Goal: Task Accomplishment & Management: Manage account settings

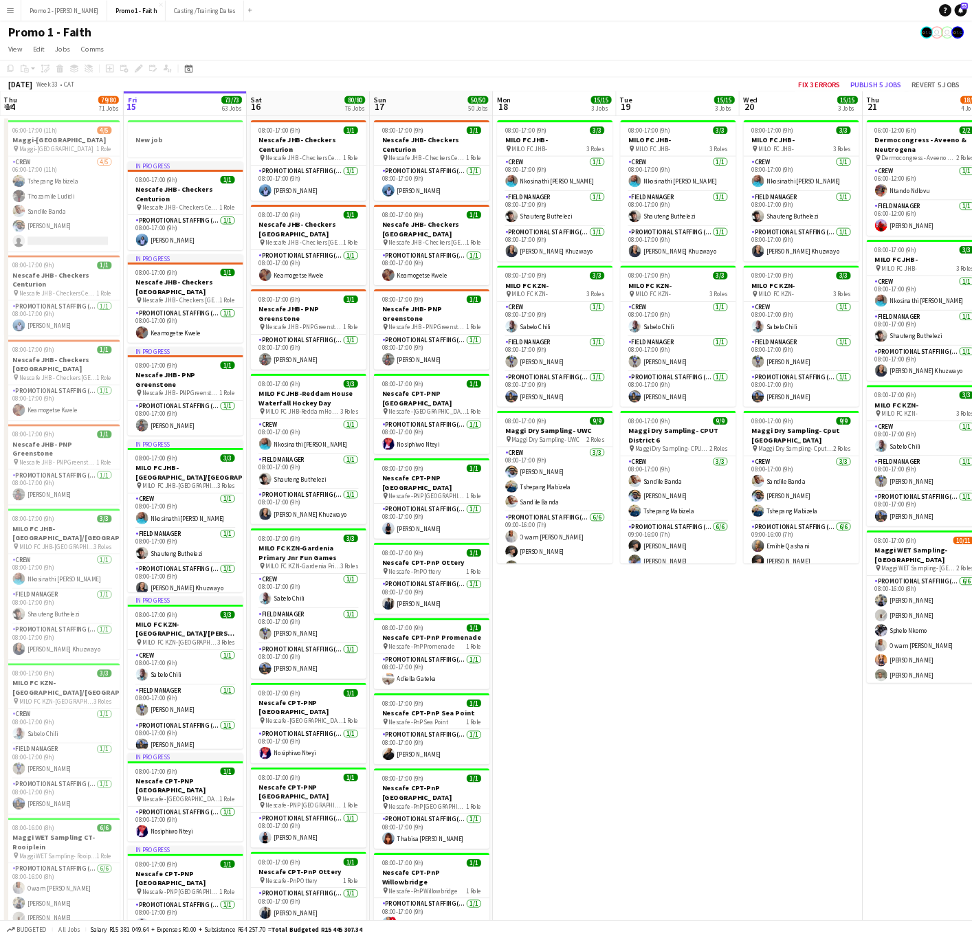
scroll to position [0, 329]
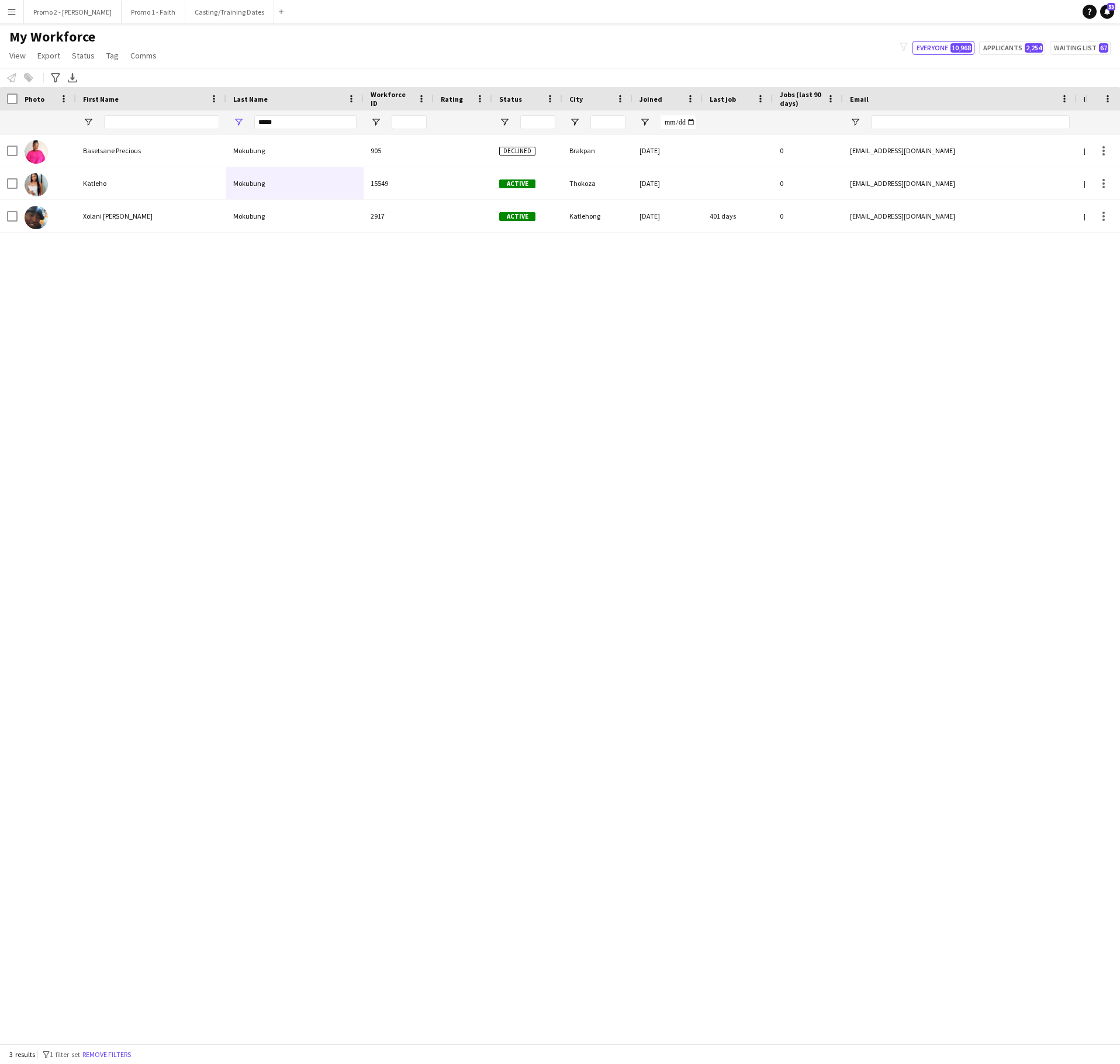
click at [227, 37] on div "My Workforce View Views Default view Applicants New view Update view Delete vie…" at bounding box center [560, 48] width 1120 height 40
click at [122, 9] on button "Promo 1 - Faith Close" at bounding box center [153, 12] width 64 height 23
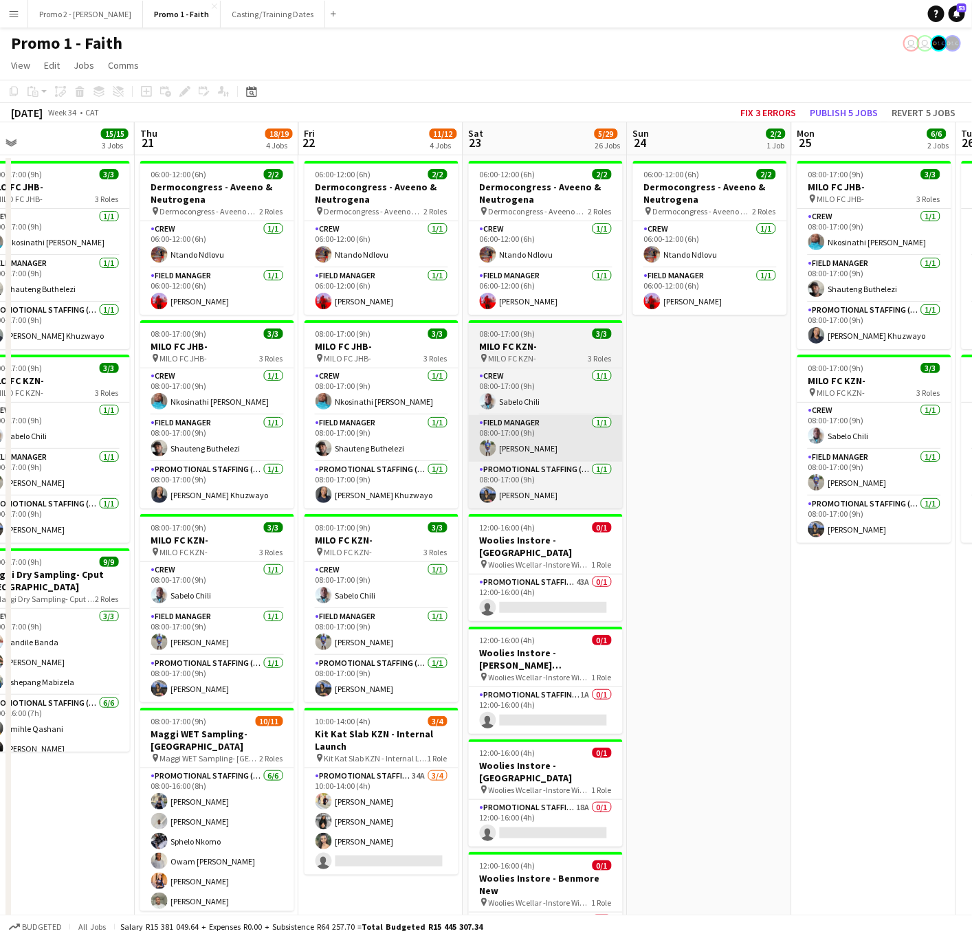
scroll to position [0, 702]
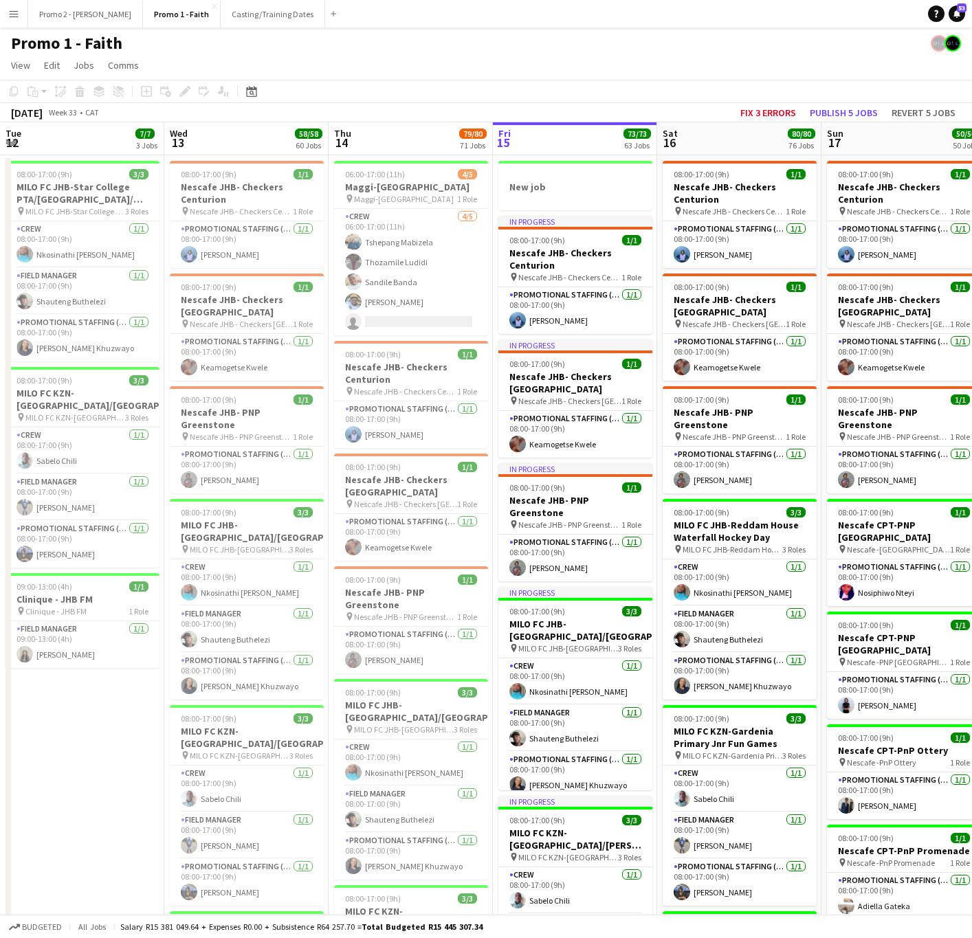
click at [15, 10] on app-icon "Menu" at bounding box center [13, 13] width 11 height 11
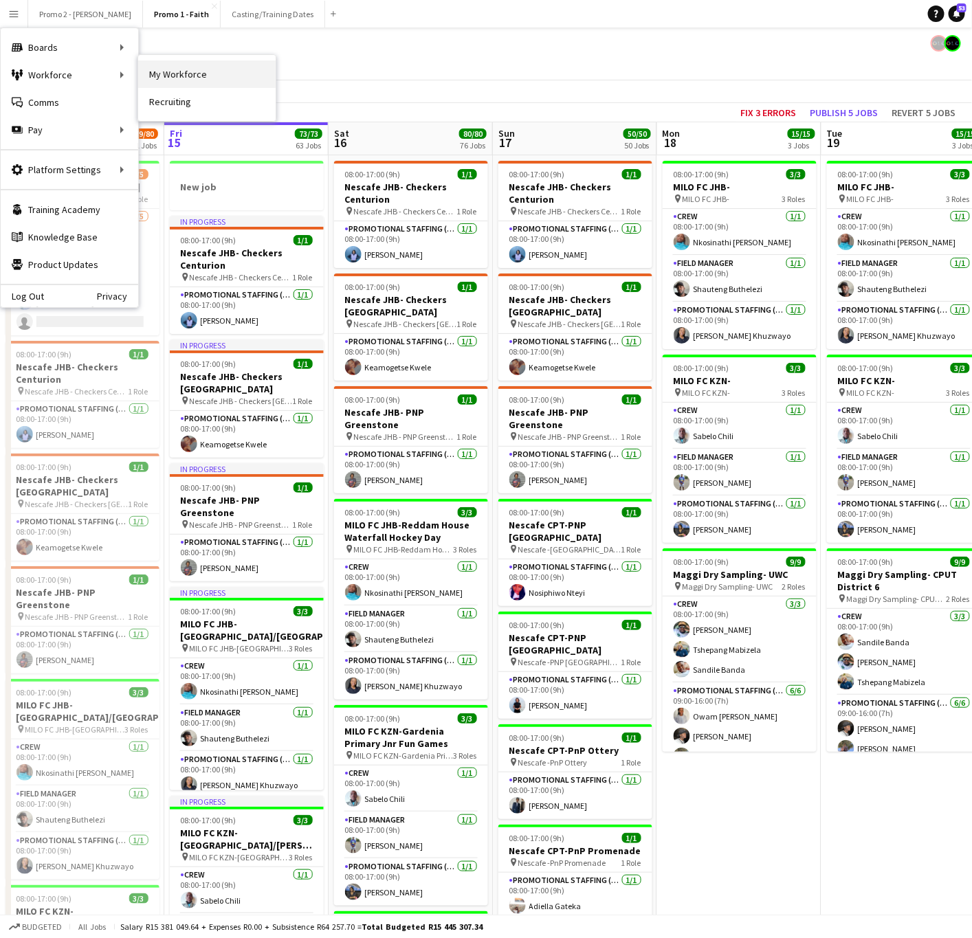
click at [207, 71] on link "My Workforce" at bounding box center [206, 73] width 137 height 27
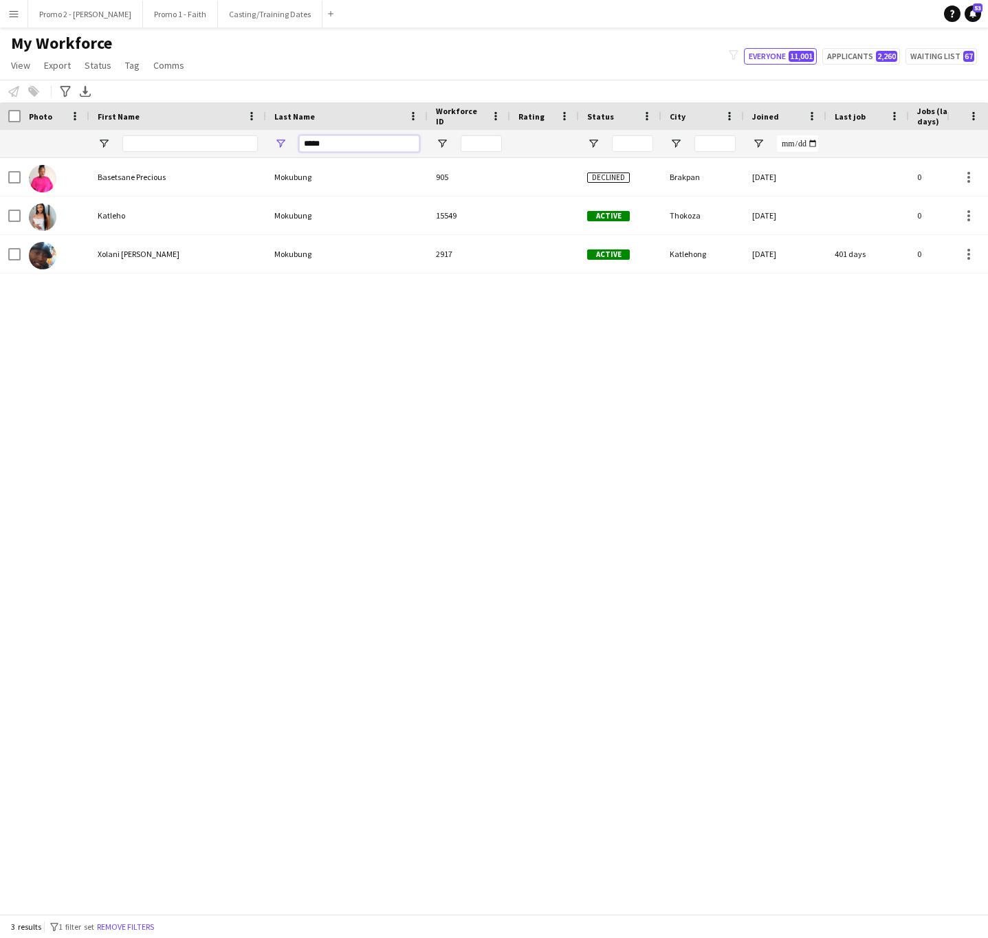
click at [334, 145] on input "*****" at bounding box center [359, 143] width 120 height 16
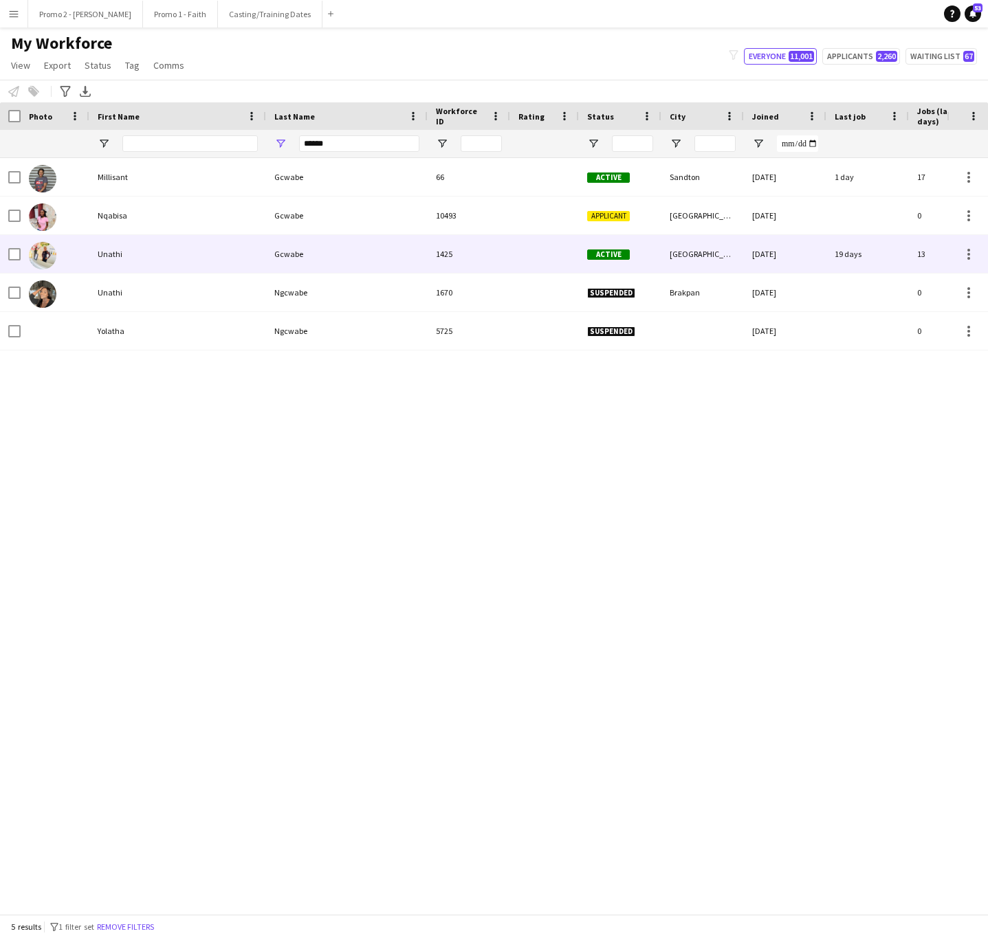
click at [254, 260] on div "Unathi" at bounding box center [177, 254] width 177 height 38
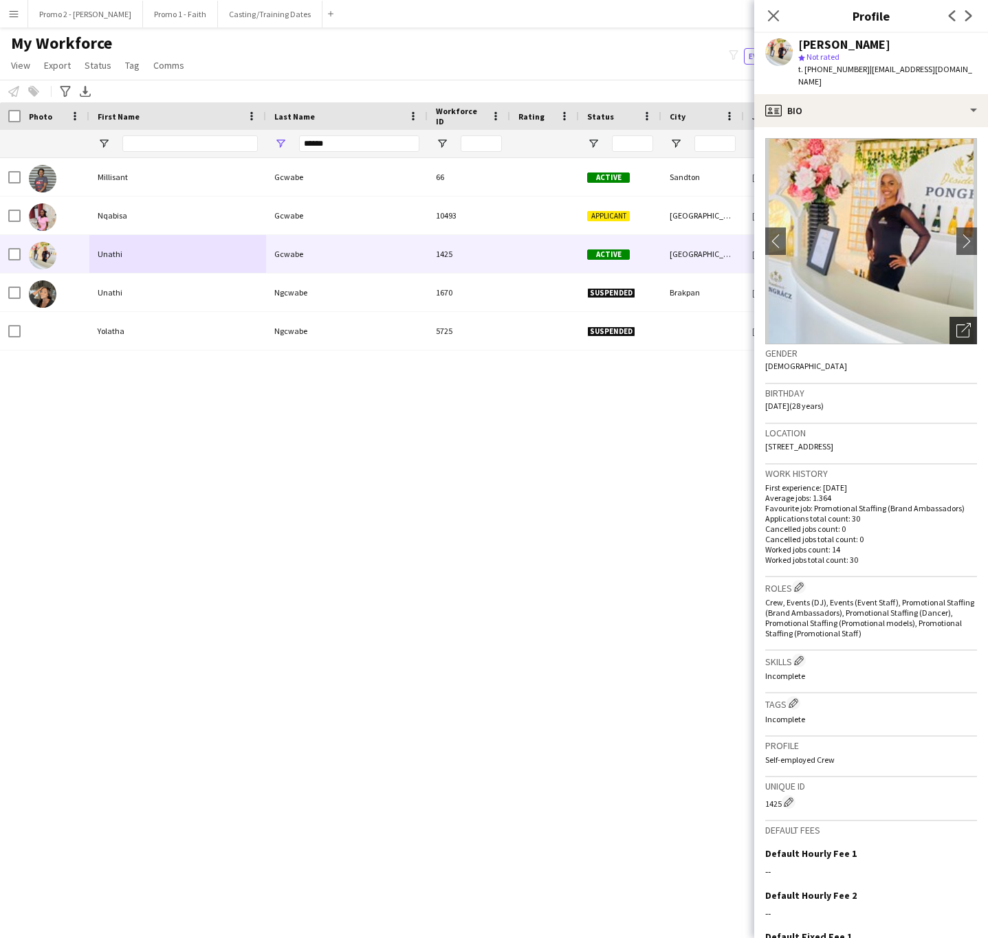
click at [956, 323] on icon "Open photos pop-in" at bounding box center [963, 330] width 14 height 14
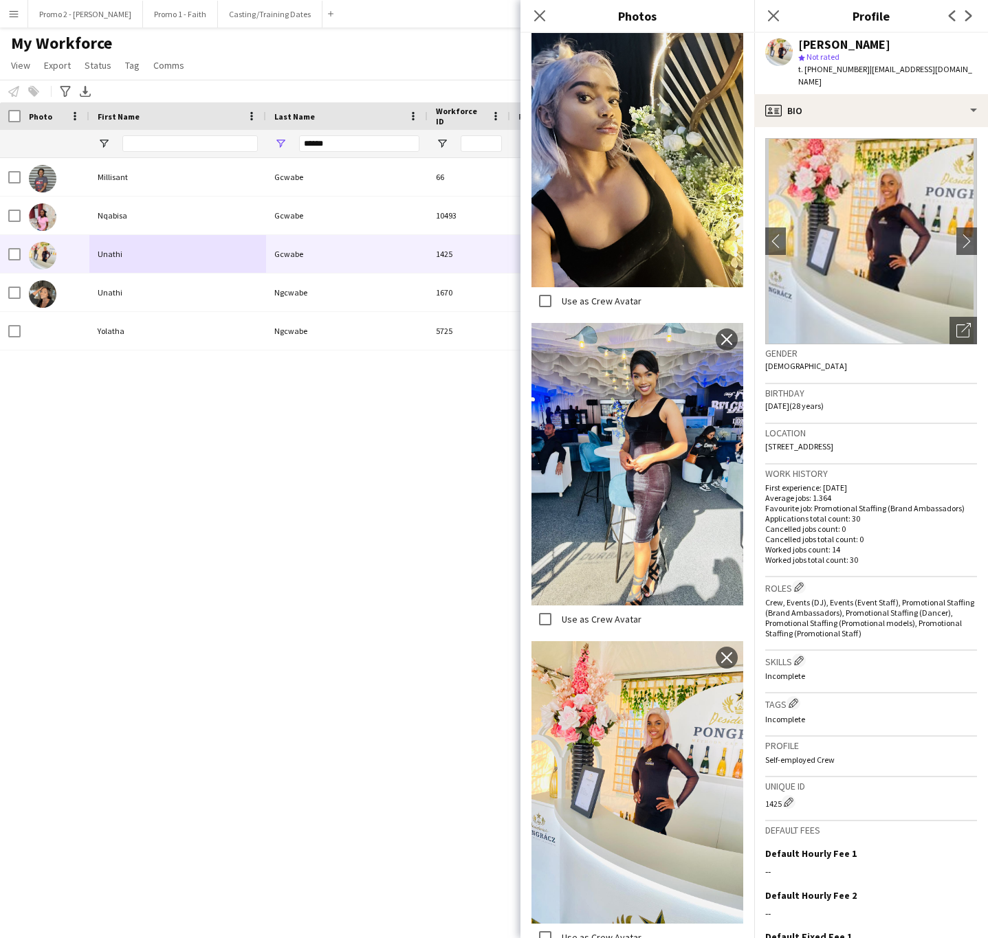
scroll to position [258, 0]
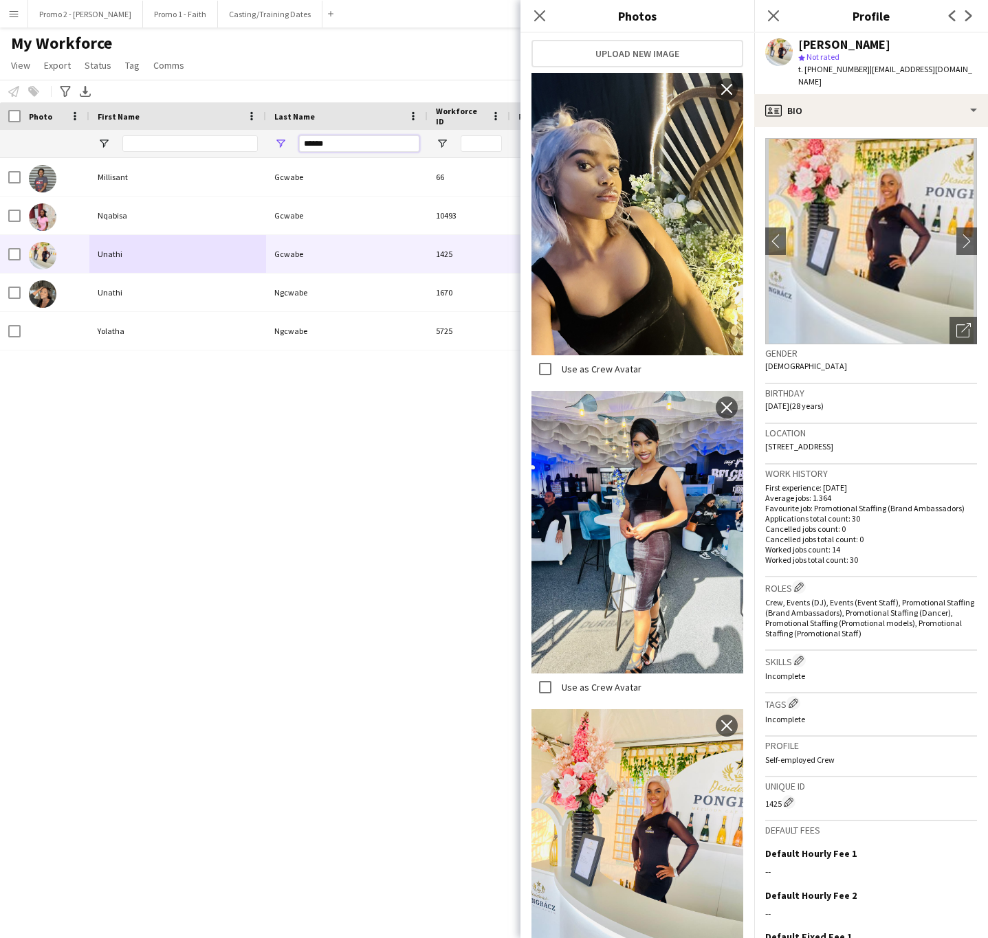
click at [326, 145] on input "******" at bounding box center [359, 143] width 120 height 16
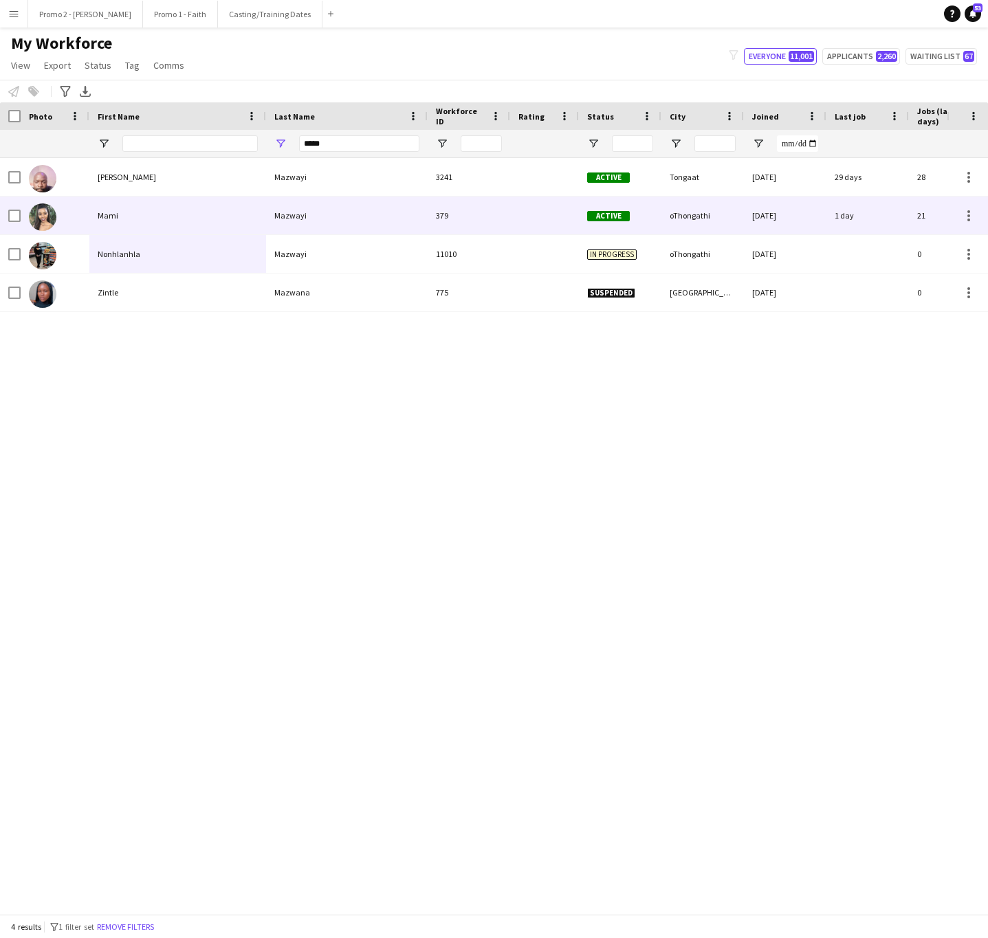
click at [148, 209] on div "Mami" at bounding box center [177, 216] width 177 height 38
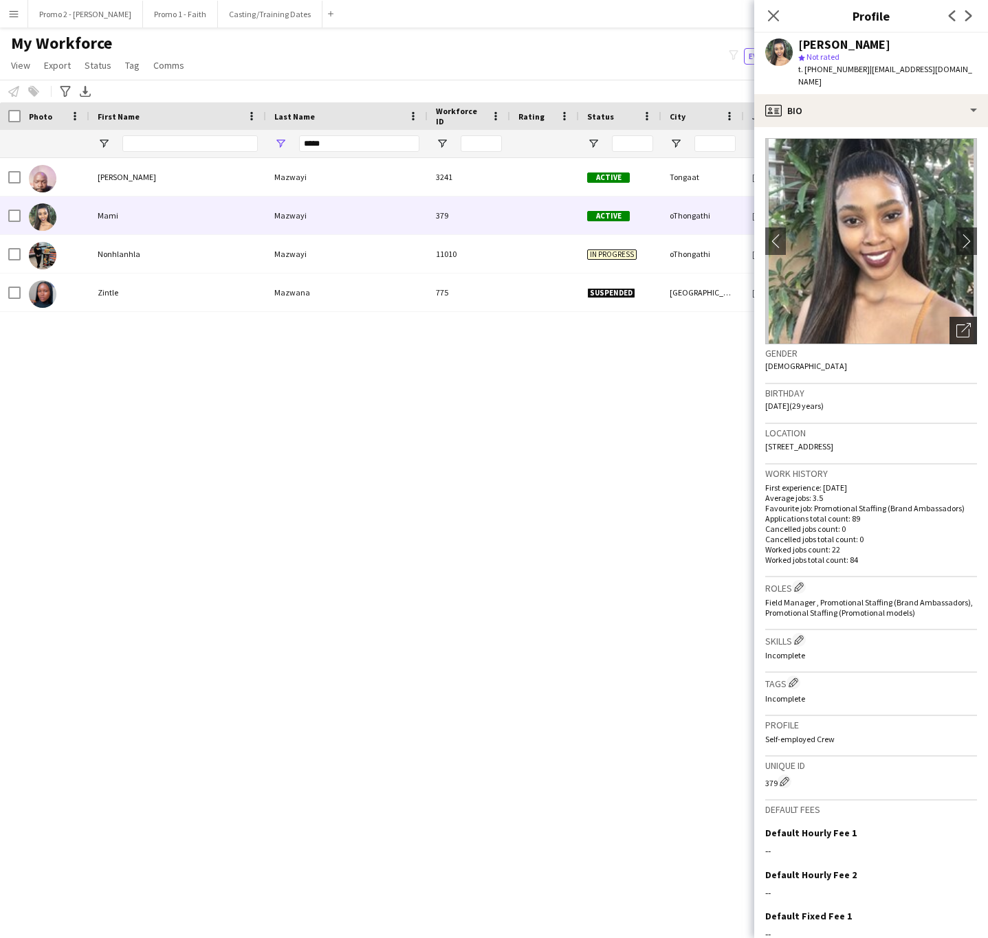
click at [956, 324] on icon at bounding box center [962, 330] width 13 height 13
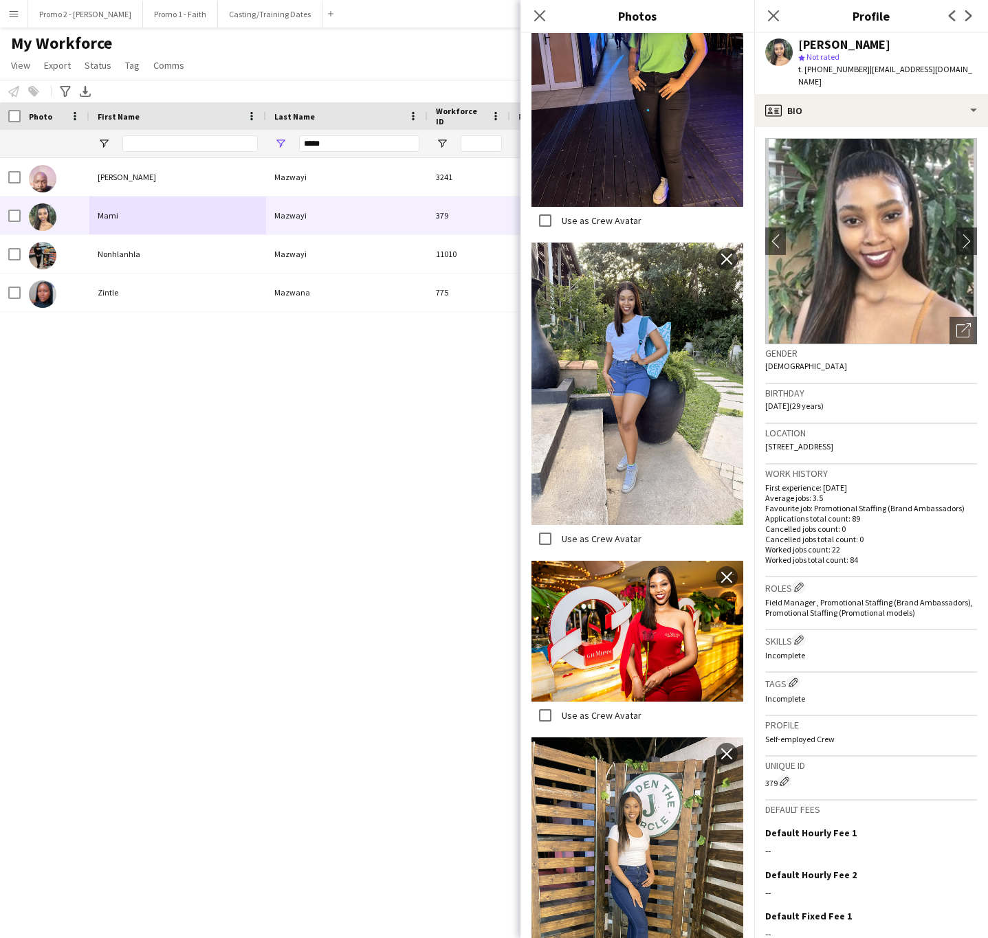
scroll to position [1978, 0]
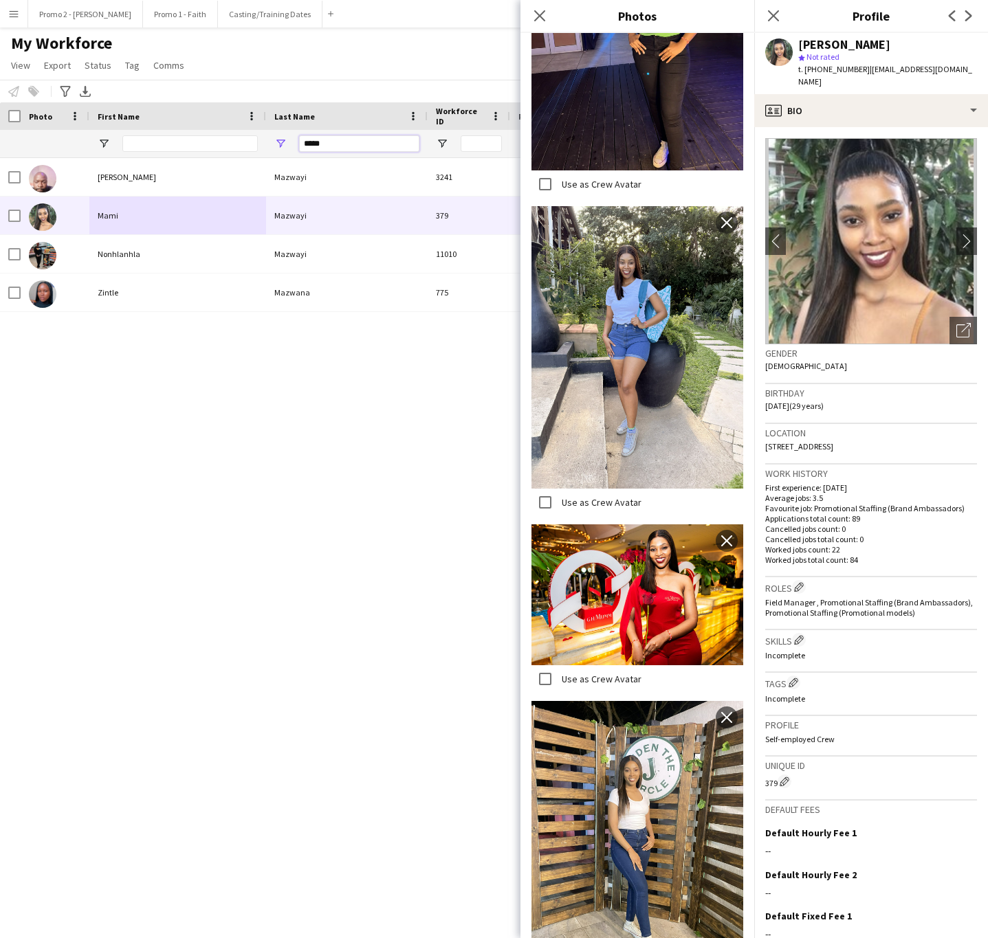
click at [344, 140] on input "*****" at bounding box center [359, 143] width 120 height 16
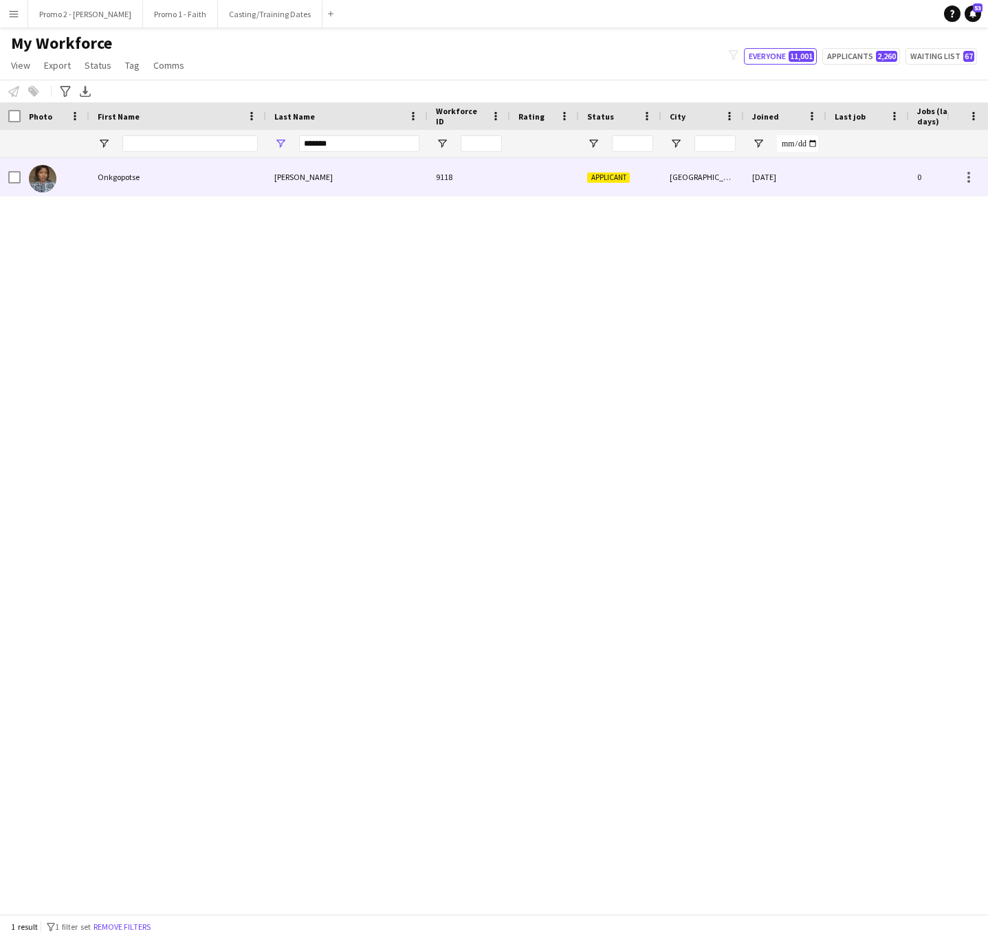
click at [423, 170] on div "Monnane" at bounding box center [347, 177] width 162 height 38
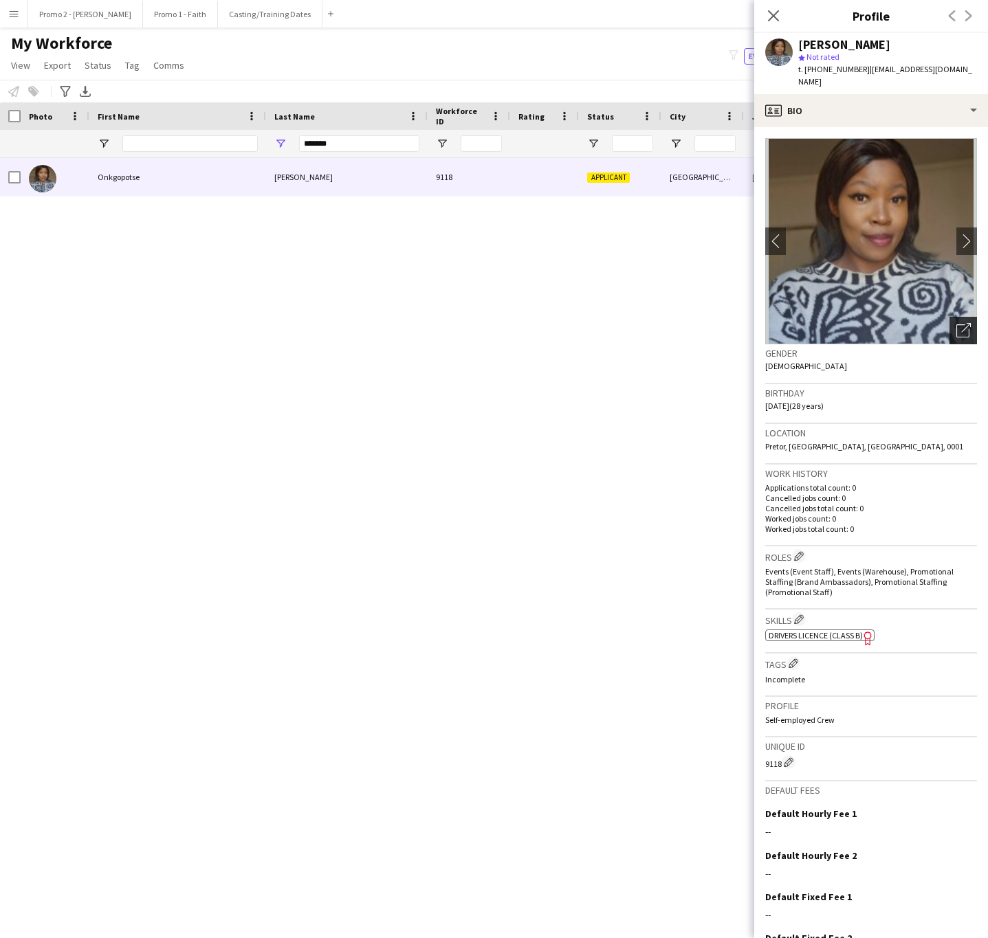
click at [956, 323] on icon "Open photos pop-in" at bounding box center [963, 330] width 14 height 14
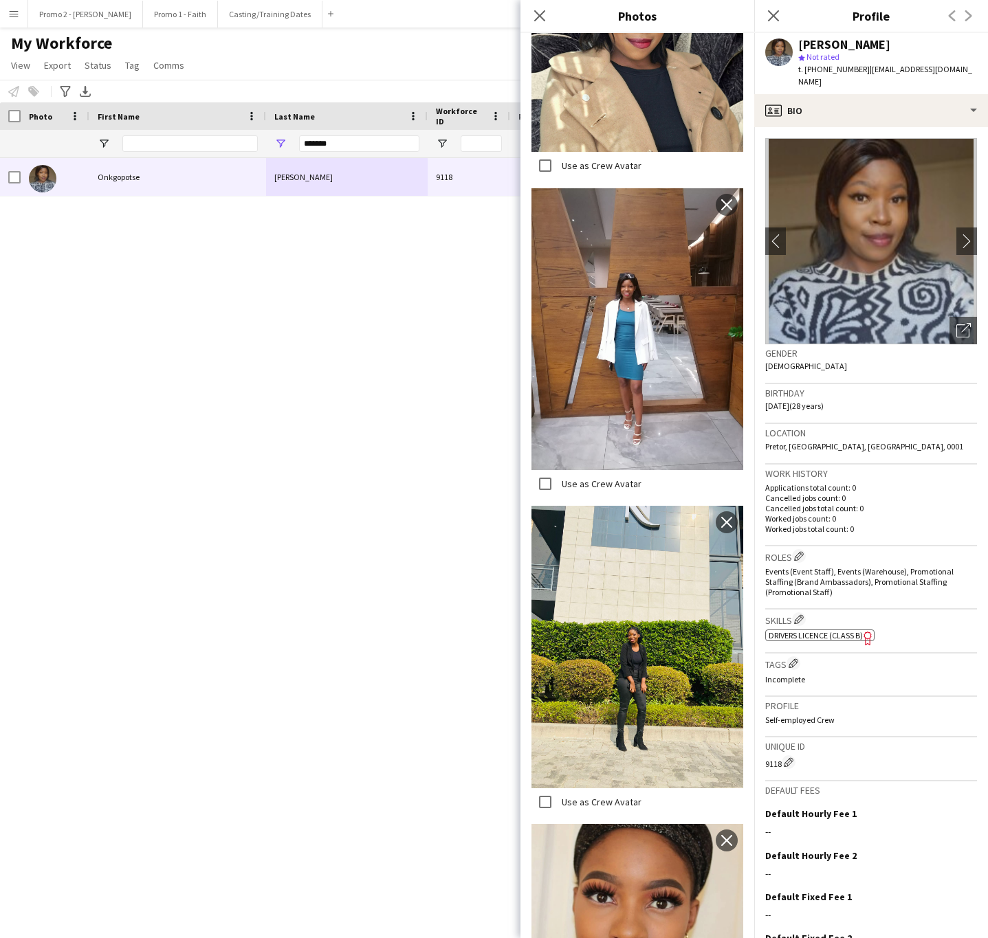
scroll to position [71, 0]
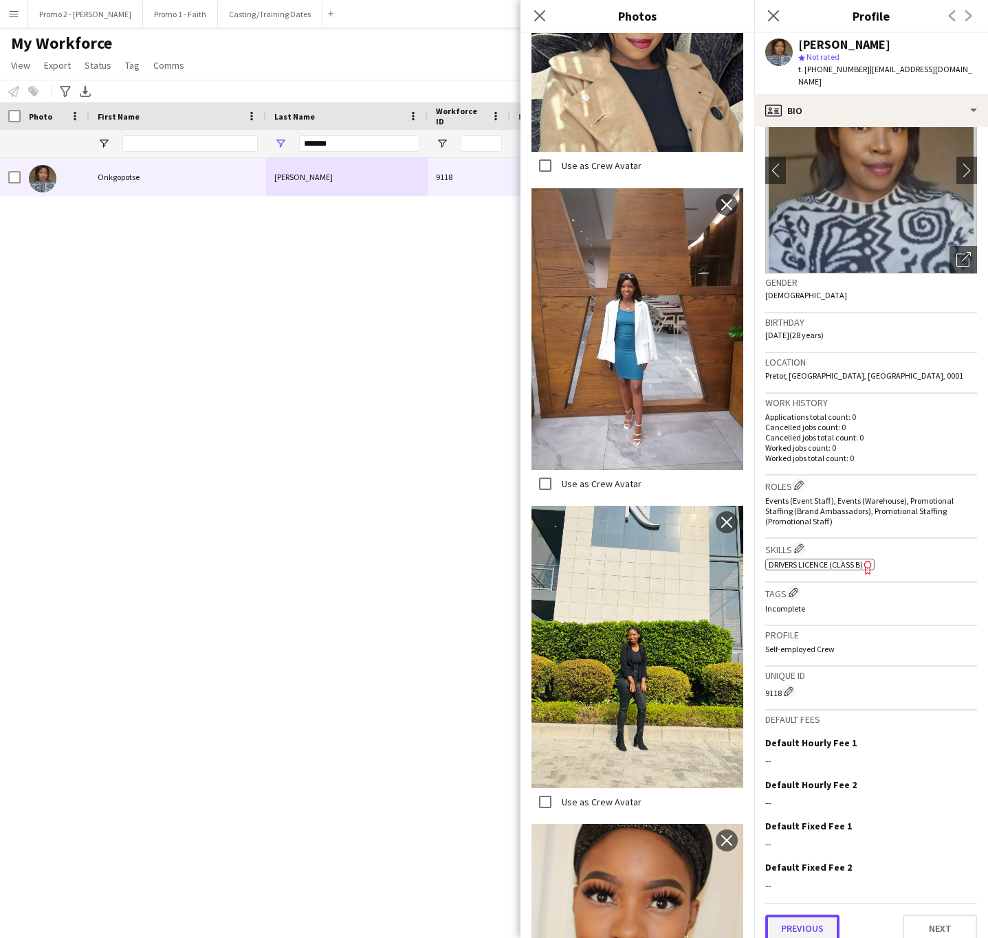
click at [807, 922] on button "Previous" at bounding box center [802, 928] width 74 height 27
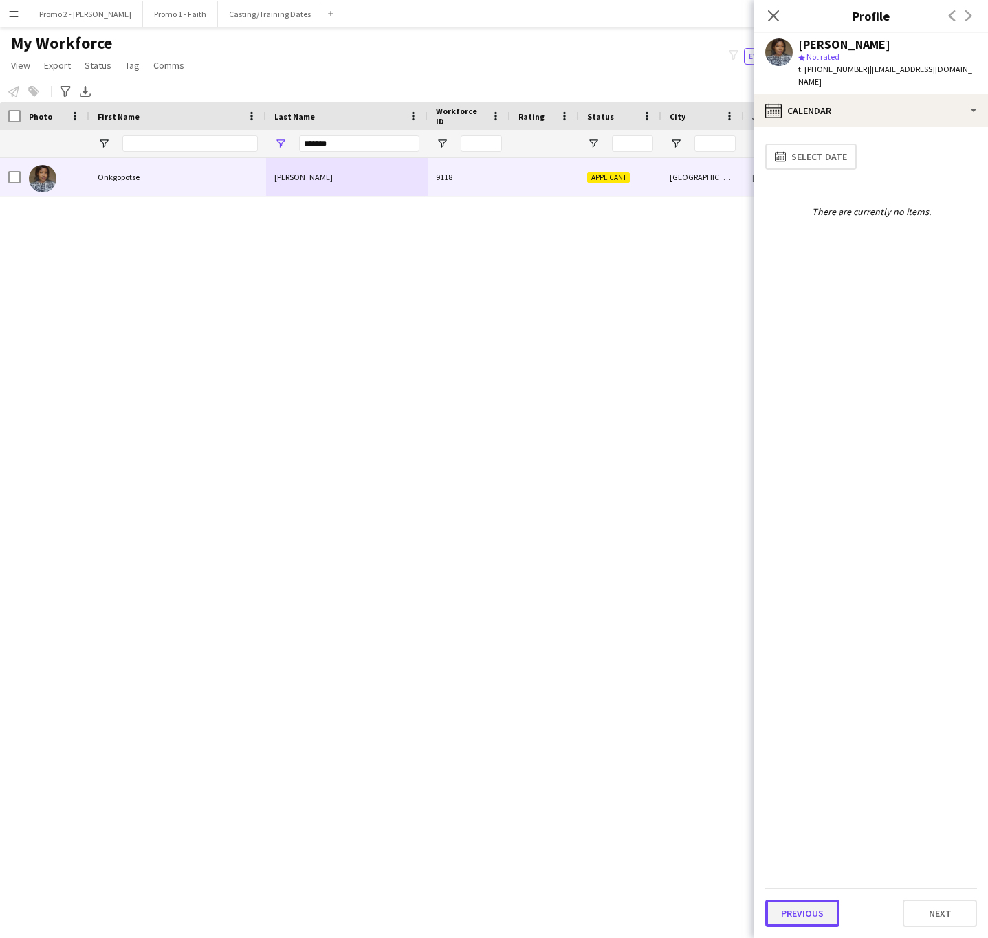
click at [807, 920] on button "Previous" at bounding box center [802, 913] width 74 height 27
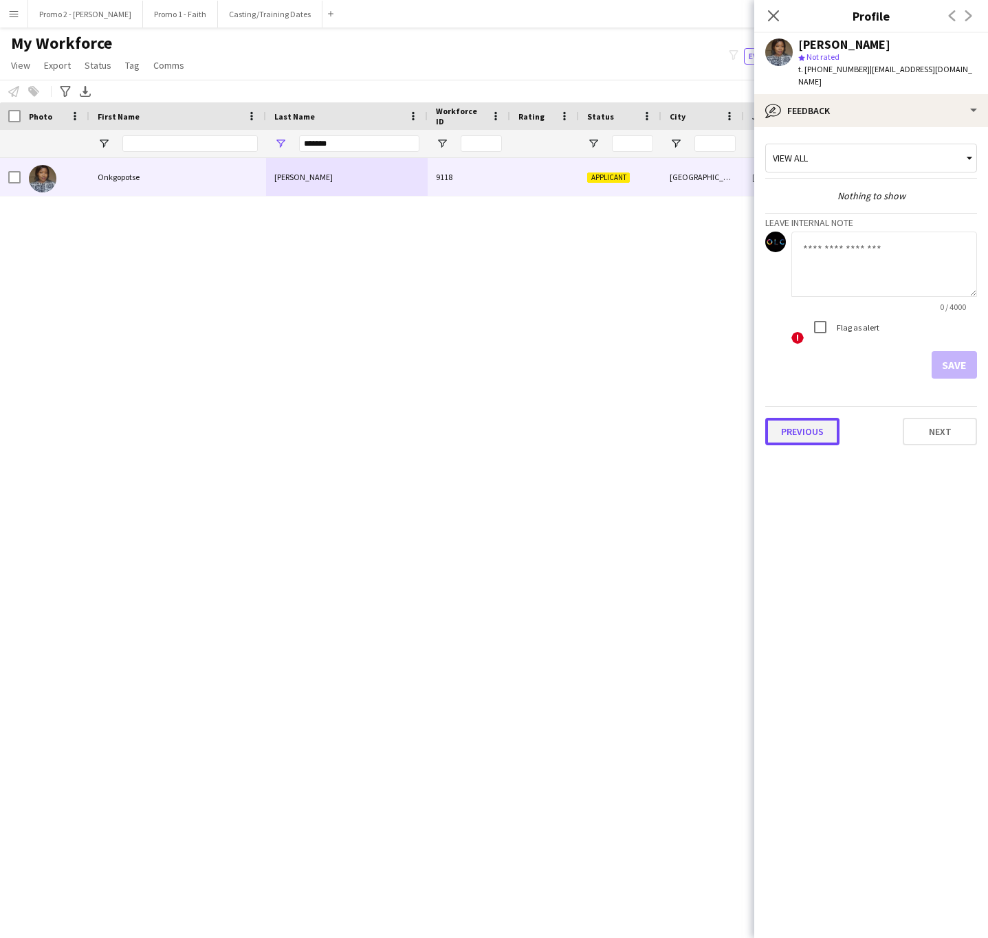
click at [786, 430] on button "Previous" at bounding box center [802, 431] width 74 height 27
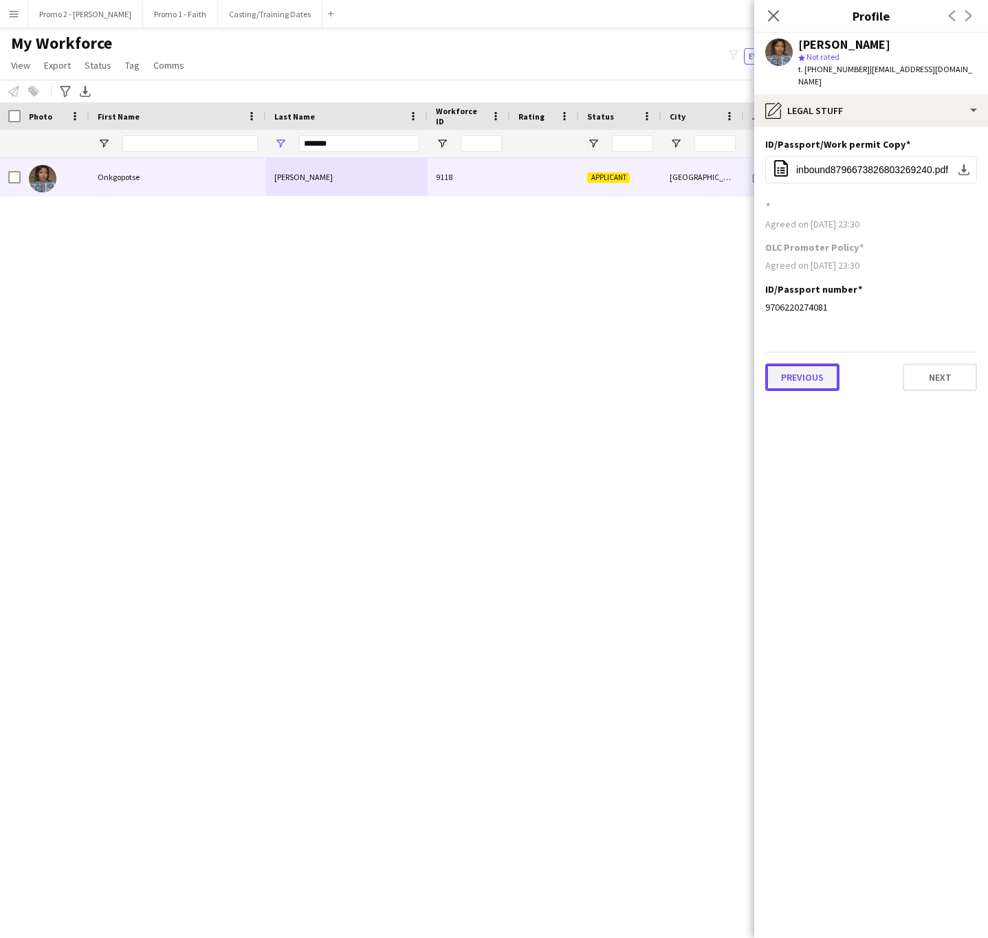
click at [826, 366] on button "Previous" at bounding box center [802, 377] width 74 height 27
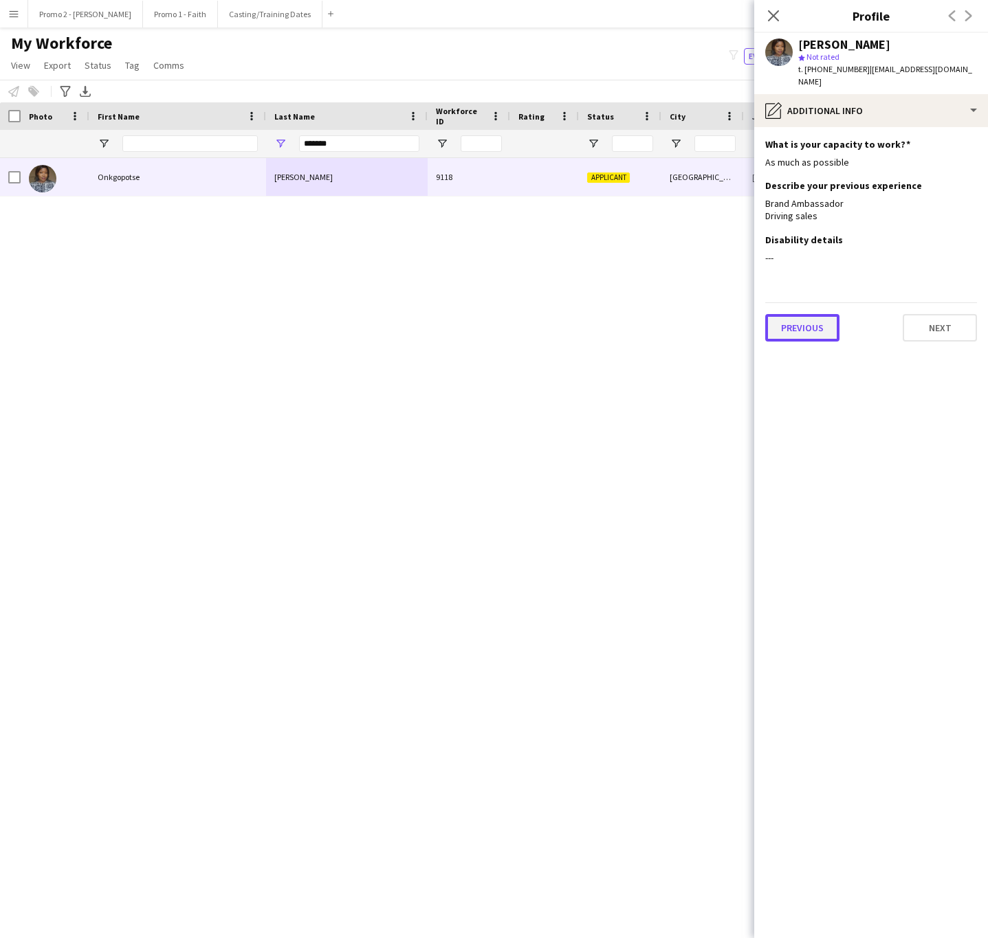
click at [801, 324] on button "Previous" at bounding box center [802, 327] width 74 height 27
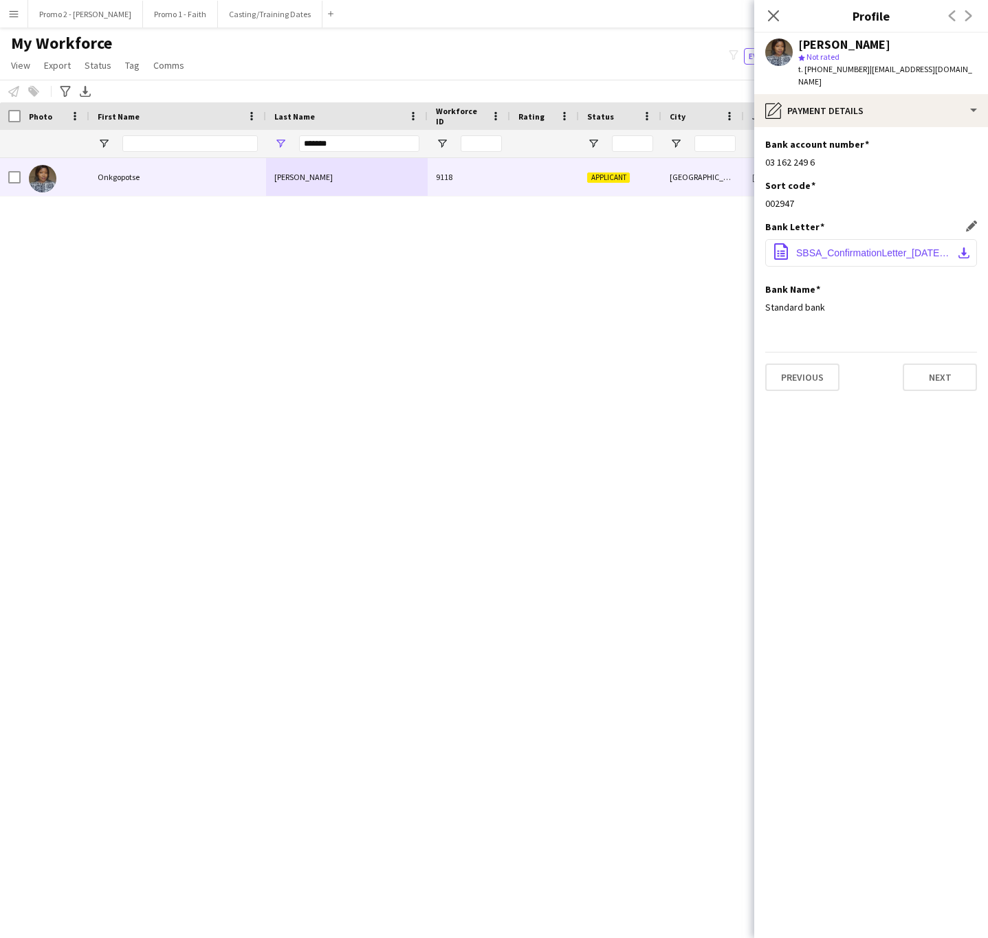
click at [829, 247] on span "SBSA_ConfirmationLetter_2025-04-03.pdf" at bounding box center [873, 252] width 155 height 11
click at [320, 142] on input "*******" at bounding box center [359, 143] width 120 height 16
type input "*******"
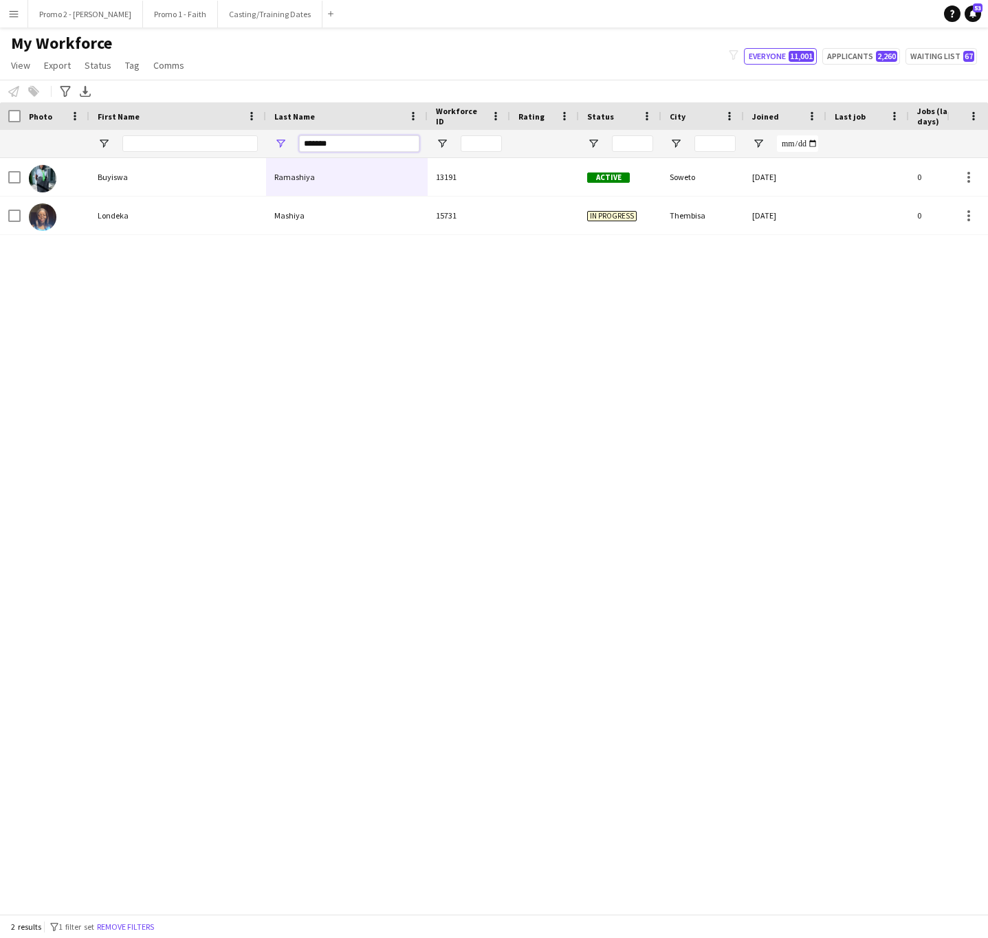
click at [310, 142] on input "*******" at bounding box center [359, 143] width 120 height 16
type input "******"
click at [605, 439] on div "Lisa Mkhaliphi 12105 Applicant Randburg 15-05-2025 0 lisakhanyankabz231@gmail.c…" at bounding box center [473, 528] width 946 height 740
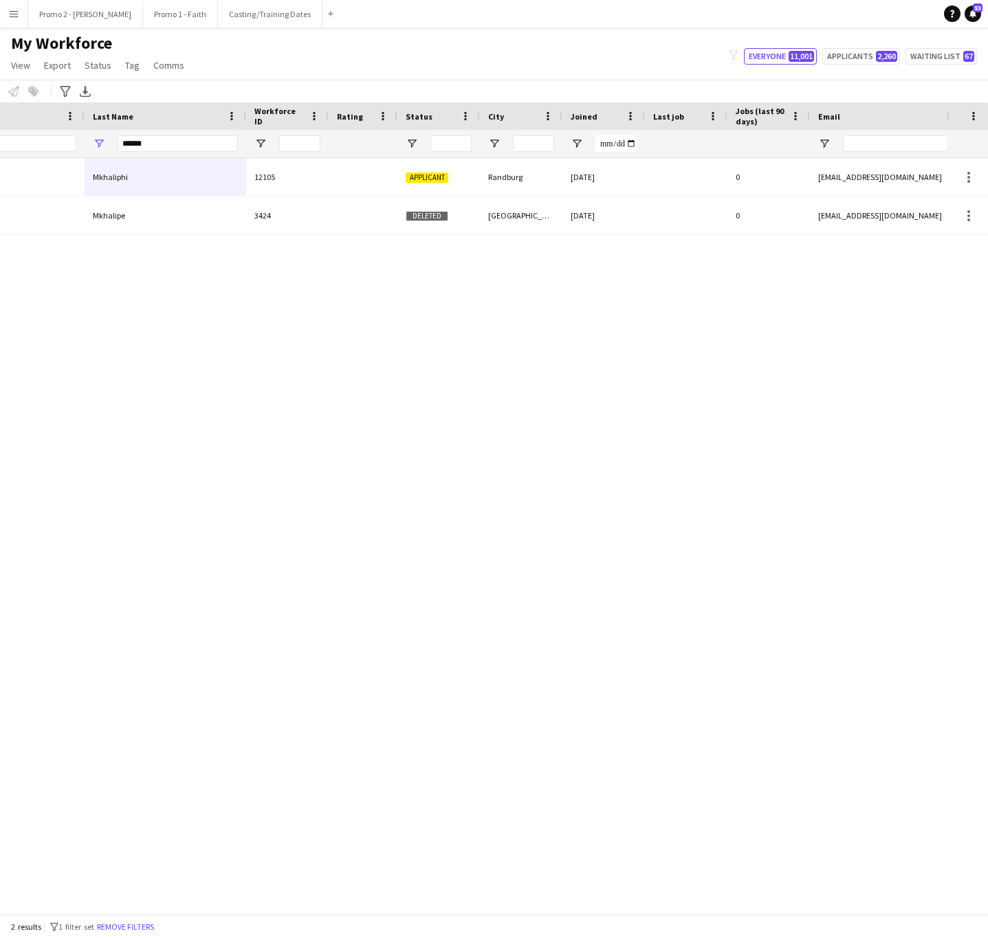
scroll to position [0, 0]
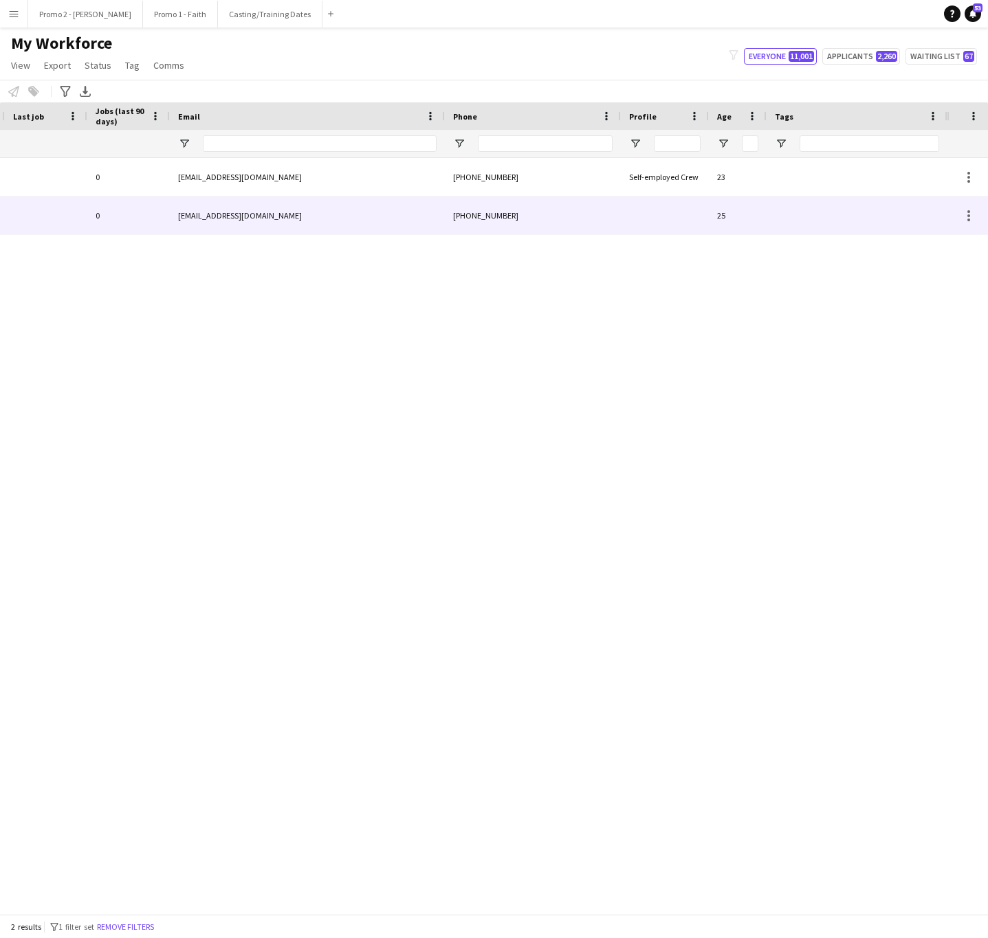
click at [221, 213] on div "lelovictoria8@gmail.com" at bounding box center [307, 216] width 275 height 38
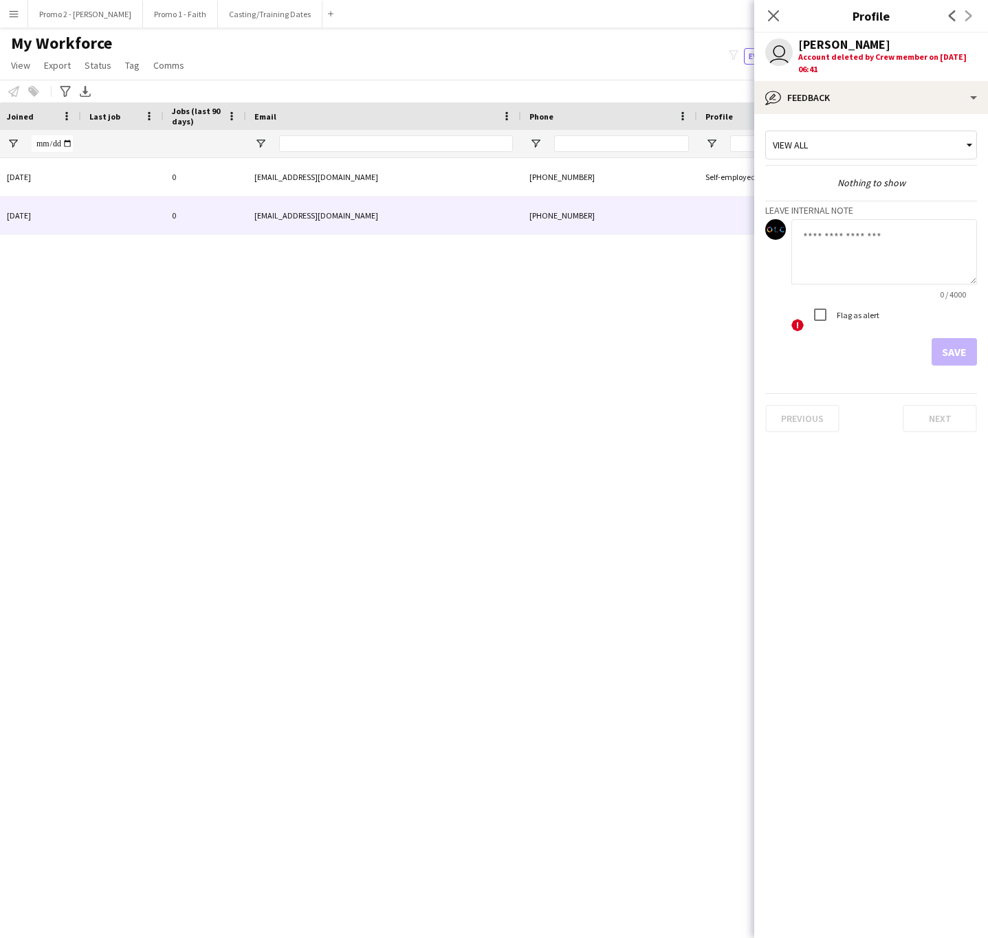
scroll to position [0, 485]
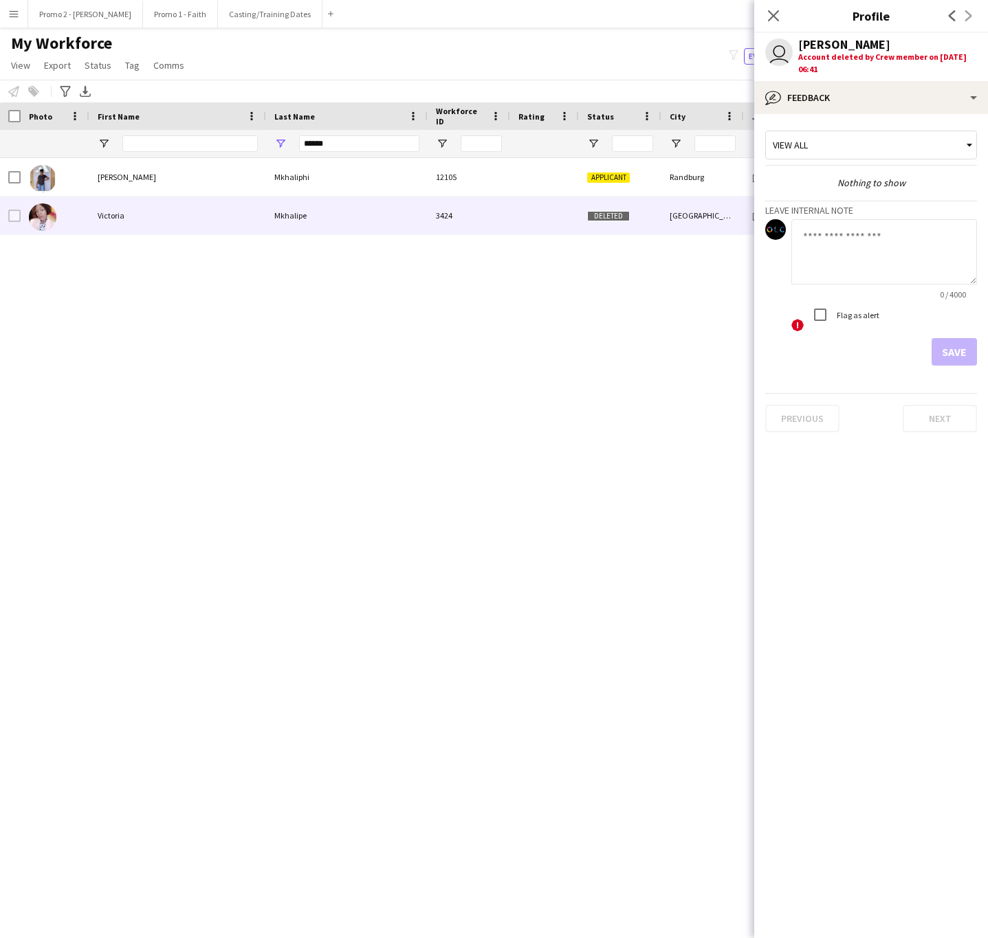
click at [346, 132] on div "******" at bounding box center [359, 143] width 120 height 27
click at [331, 144] on input "******" at bounding box center [359, 143] width 120 height 16
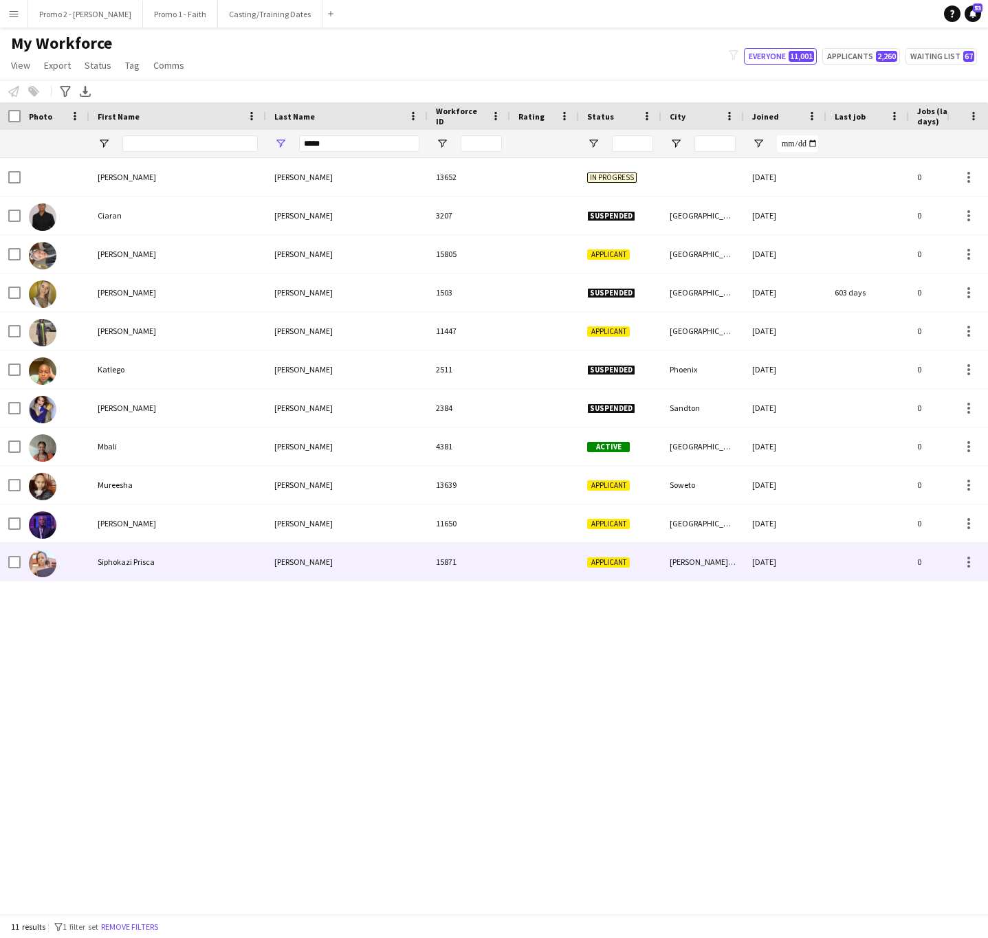
click at [273, 565] on div "Smith" at bounding box center [347, 562] width 162 height 38
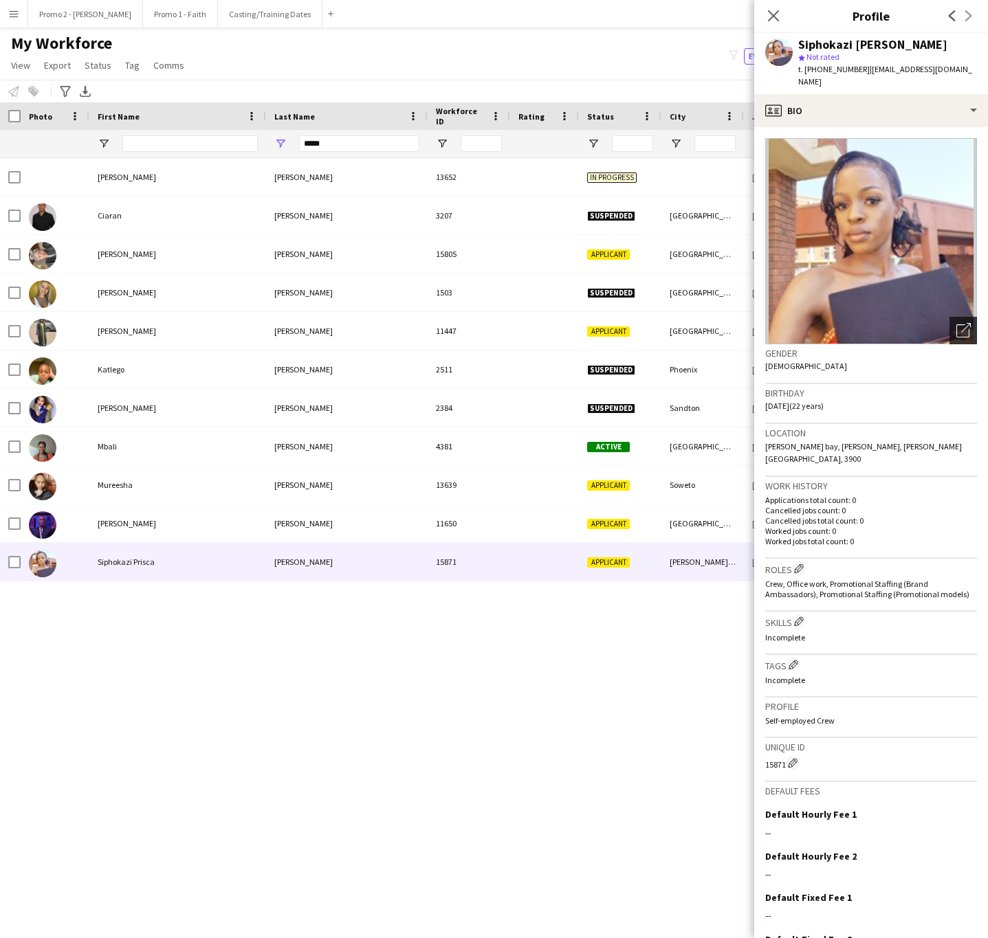
click at [949, 317] on div "Open photos pop-in" at bounding box center [962, 330] width 27 height 27
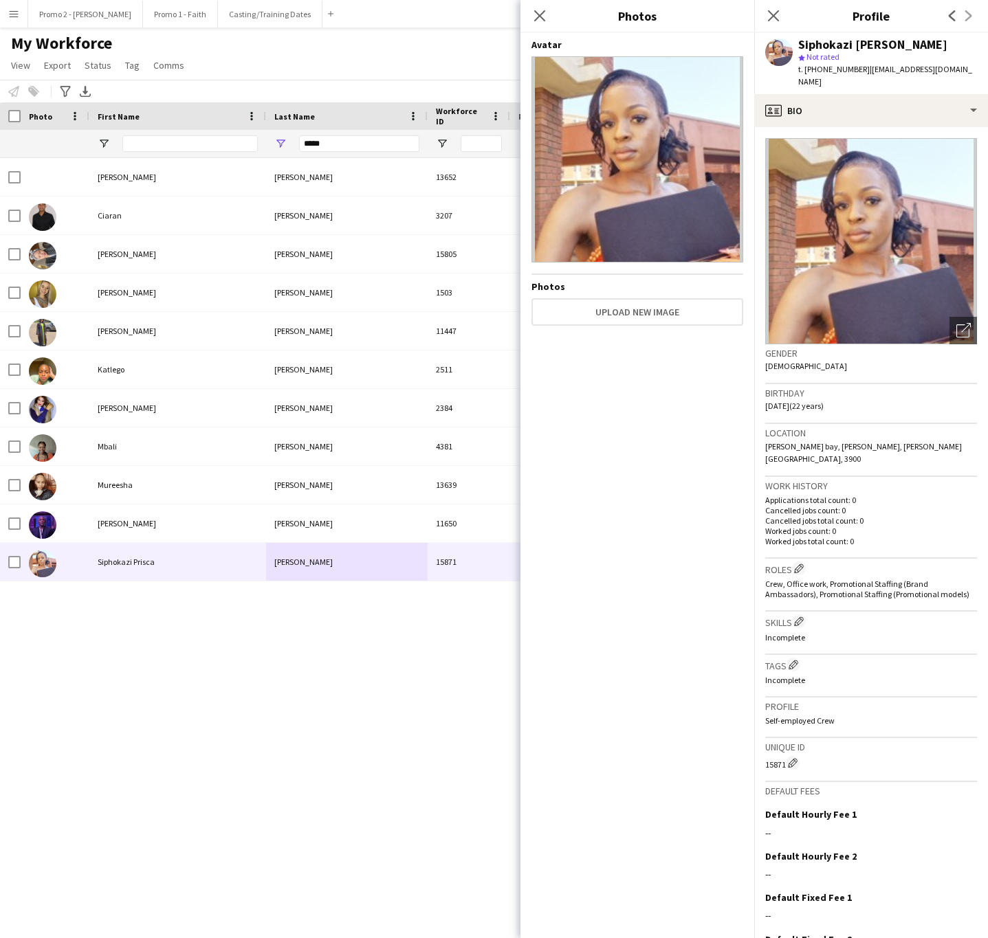
click at [371, 643] on div "Candice Smith 13652 In progress 17-06-2025 0 candiceffas@gmail.com Ciaran Smith…" at bounding box center [473, 528] width 946 height 740
click at [540, 14] on icon "Close pop-in" at bounding box center [539, 15] width 13 height 13
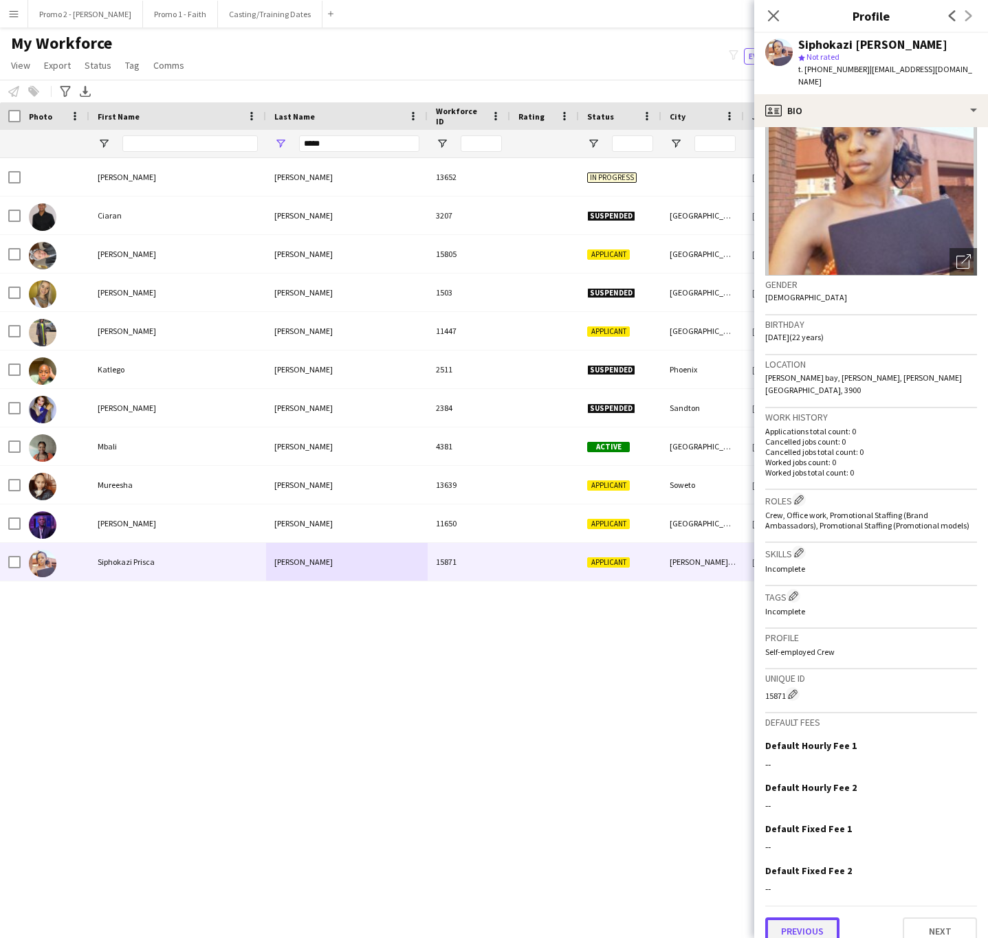
click at [807, 918] on button "Previous" at bounding box center [802, 931] width 74 height 27
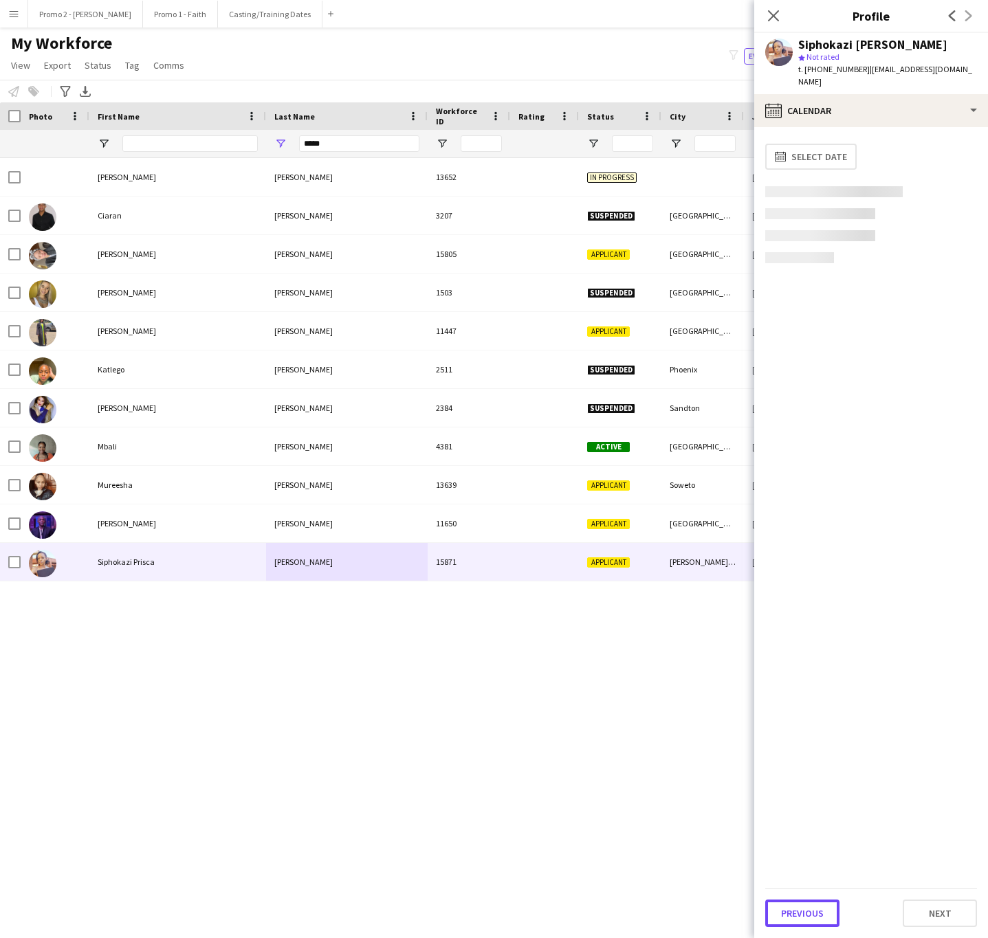
click at [807, 909] on button "Previous" at bounding box center [802, 913] width 74 height 27
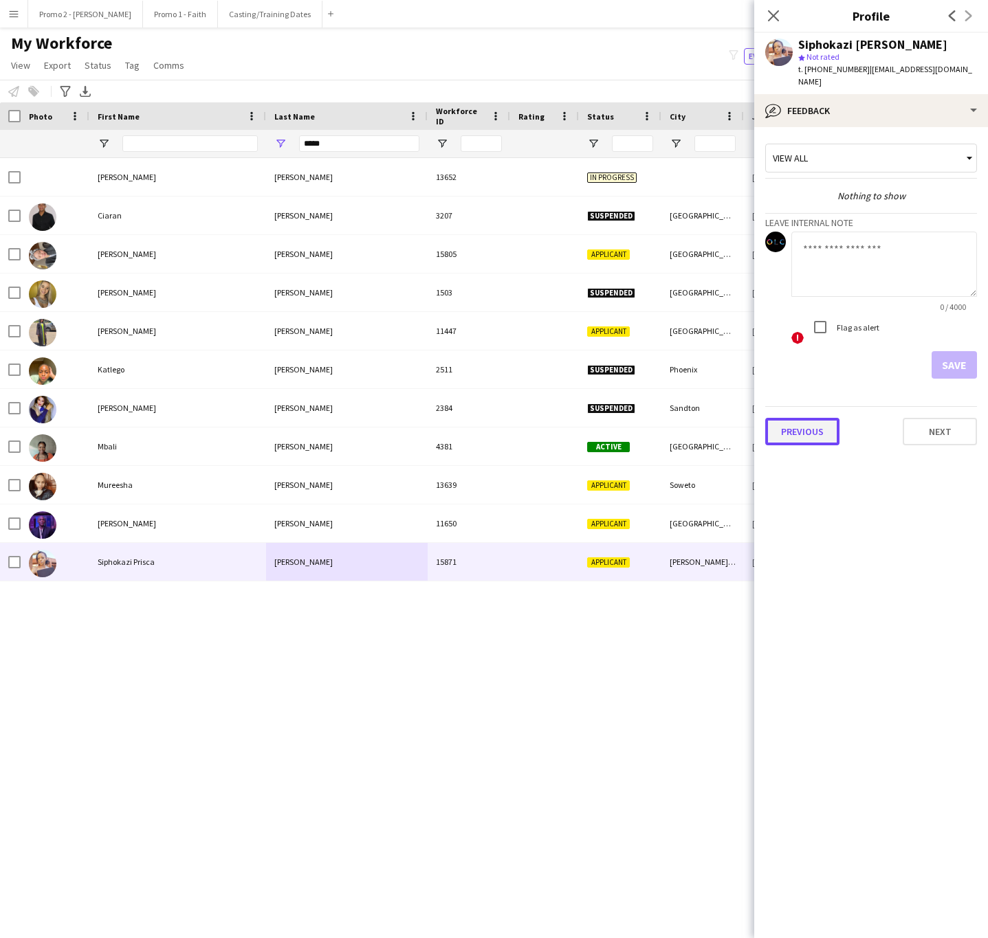
click at [821, 418] on button "Previous" at bounding box center [802, 431] width 74 height 27
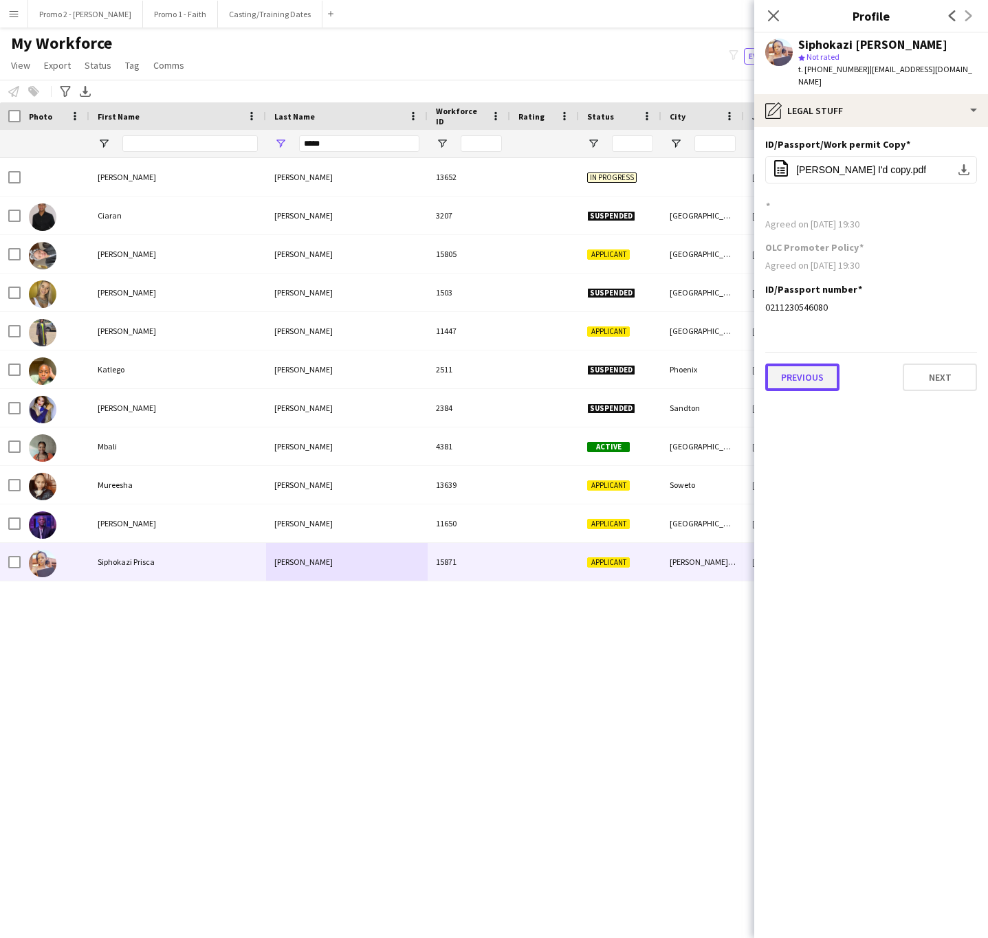
click at [806, 364] on button "Previous" at bounding box center [802, 377] width 74 height 27
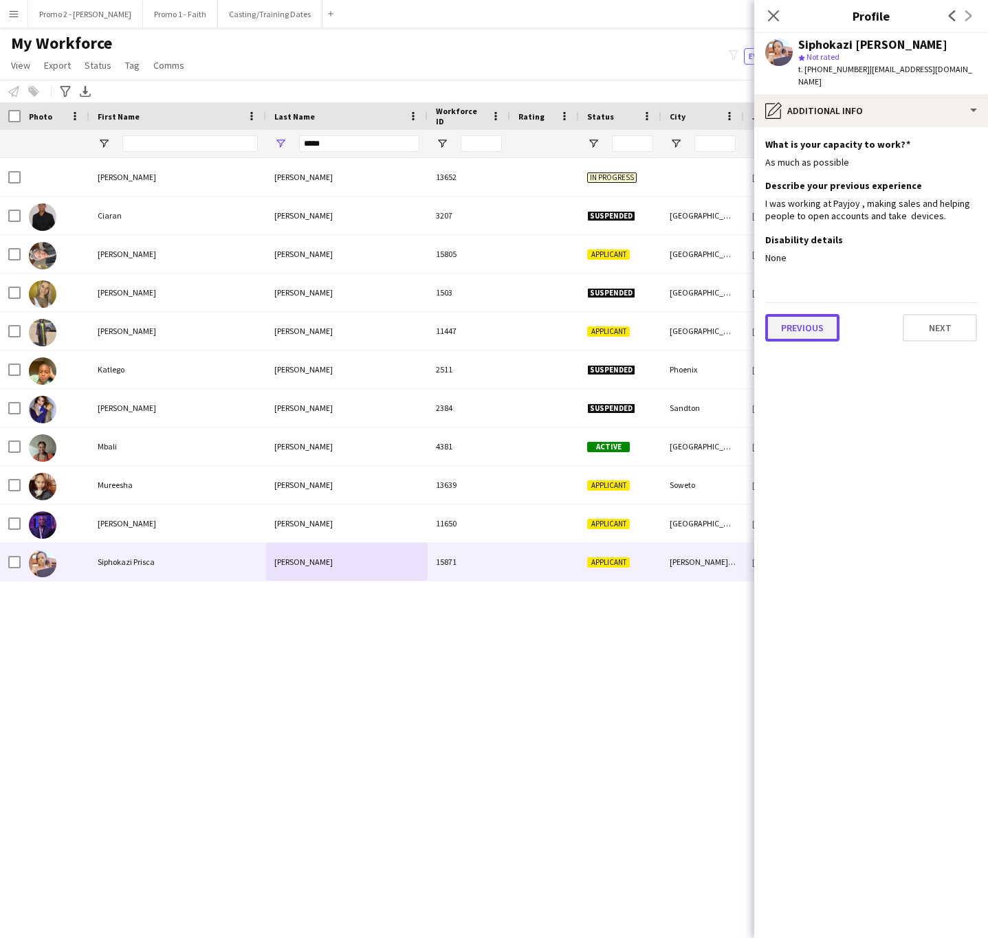
click at [794, 314] on button "Previous" at bounding box center [802, 327] width 74 height 27
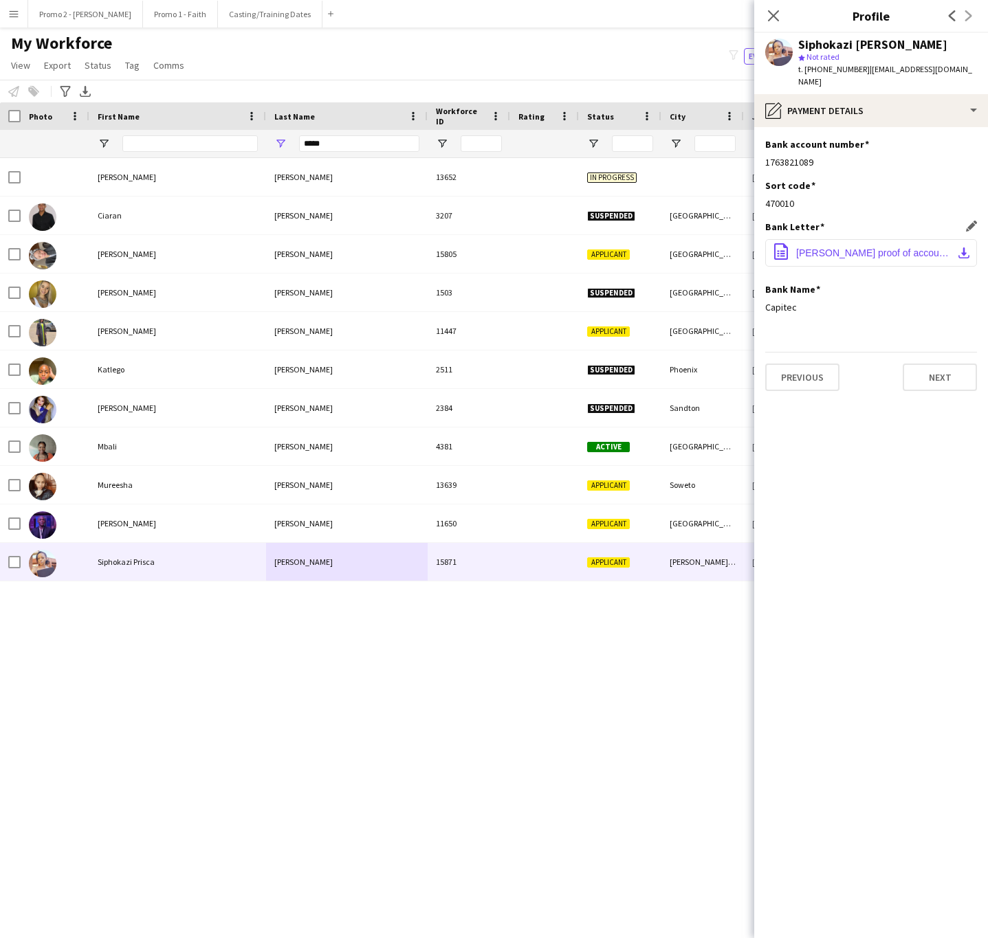
click at [843, 247] on span "Smith SP proof of account.PDF" at bounding box center [873, 252] width 155 height 11
click at [797, 371] on button "Previous" at bounding box center [802, 377] width 74 height 27
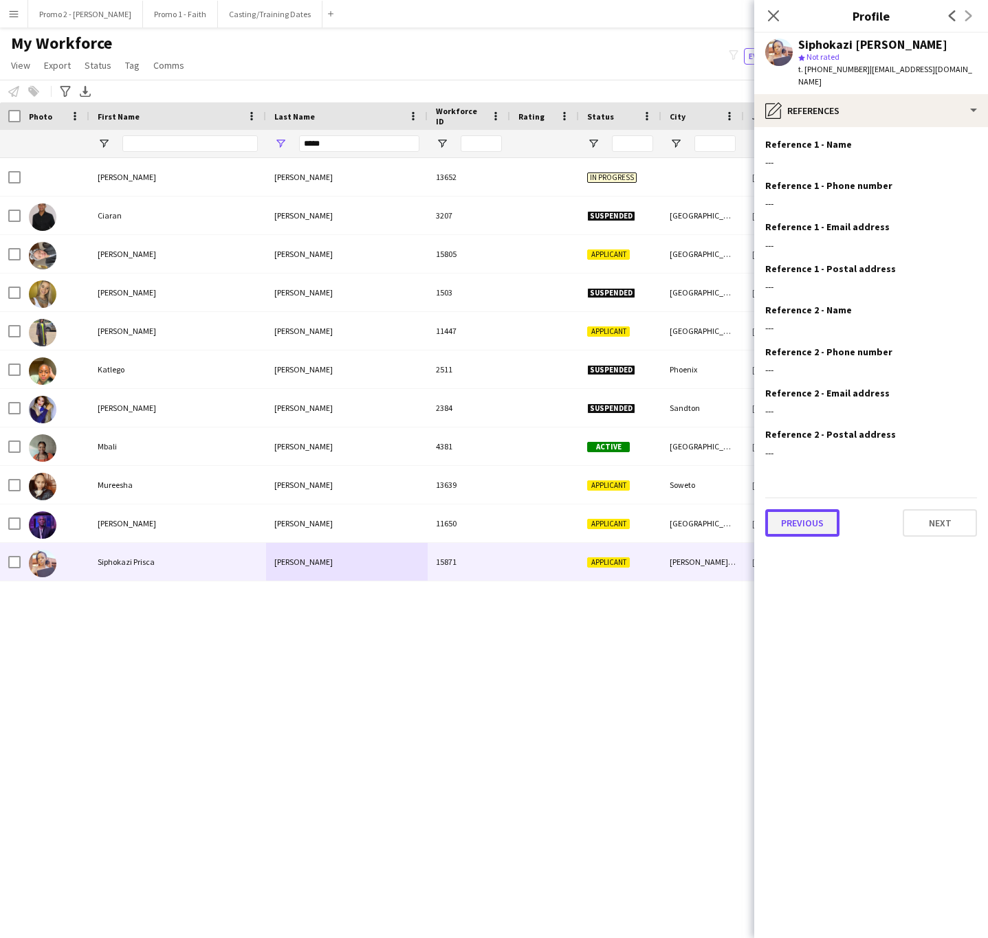
click at [801, 510] on button "Previous" at bounding box center [802, 522] width 74 height 27
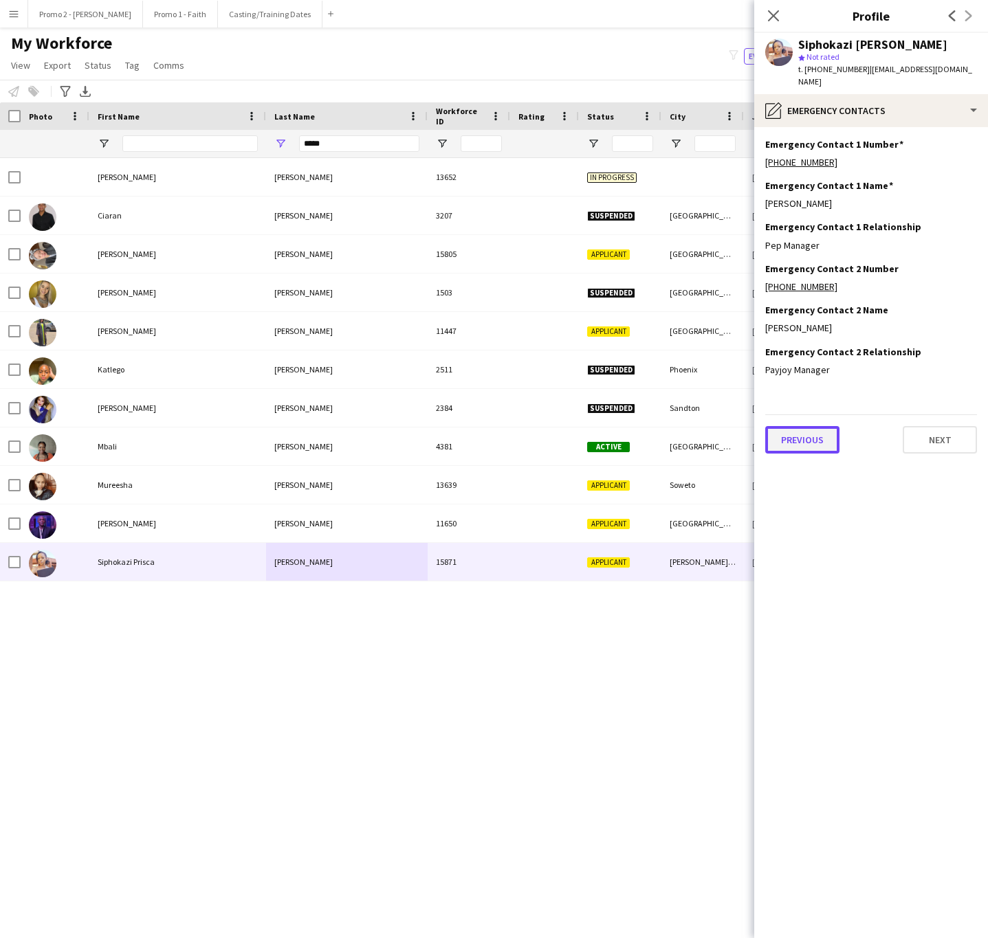
click at [803, 426] on button "Previous" at bounding box center [802, 439] width 74 height 27
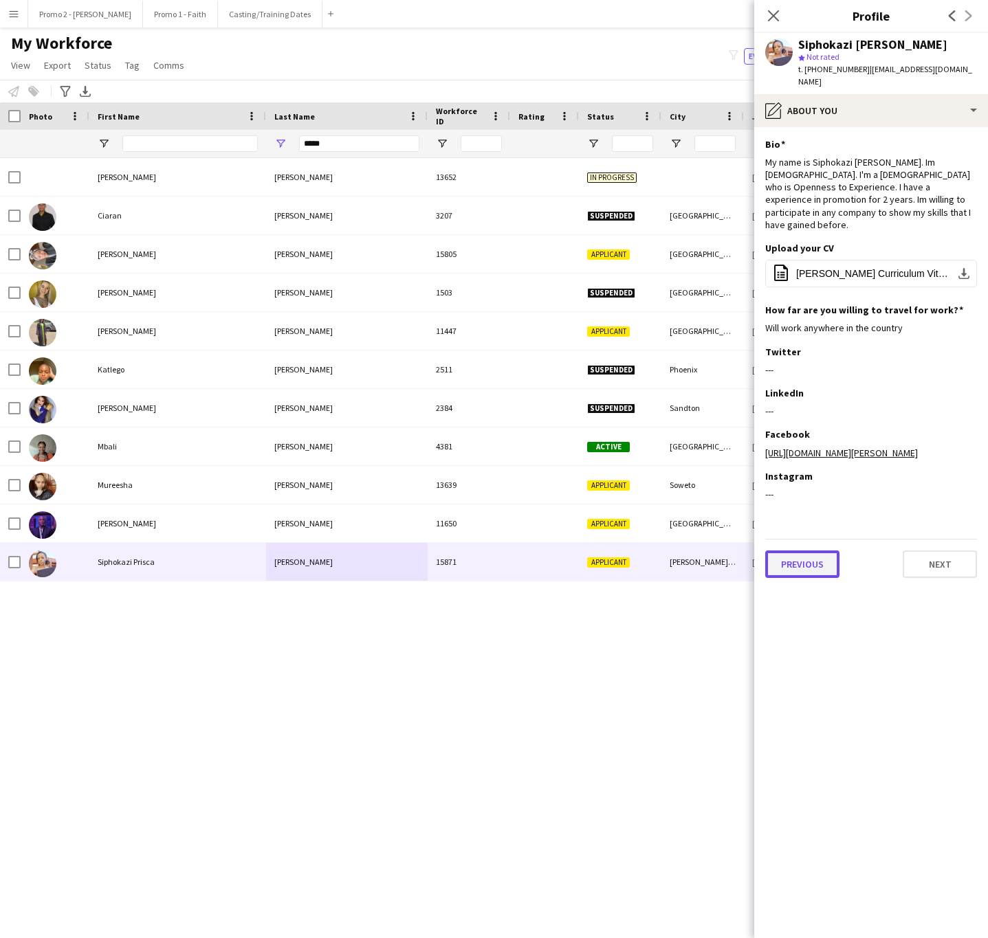
click at [786, 551] on button "Previous" at bounding box center [802, 564] width 74 height 27
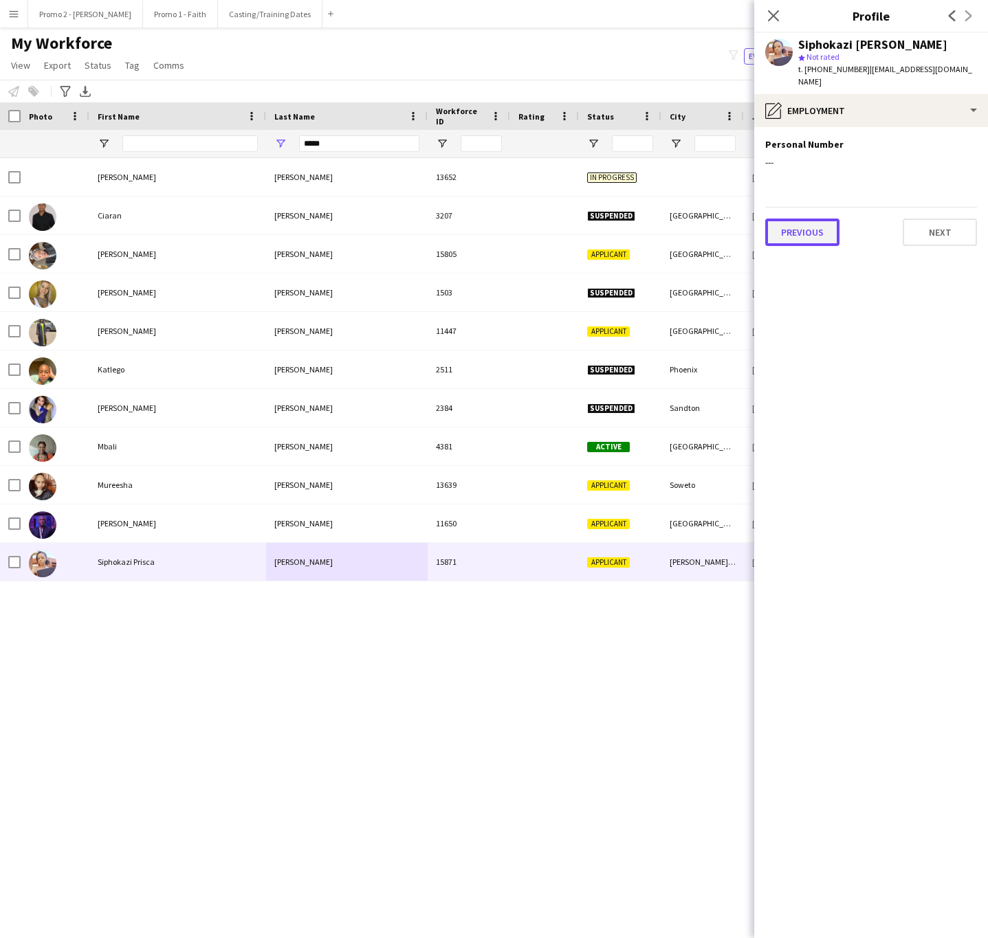
click at [798, 221] on button "Previous" at bounding box center [802, 232] width 74 height 27
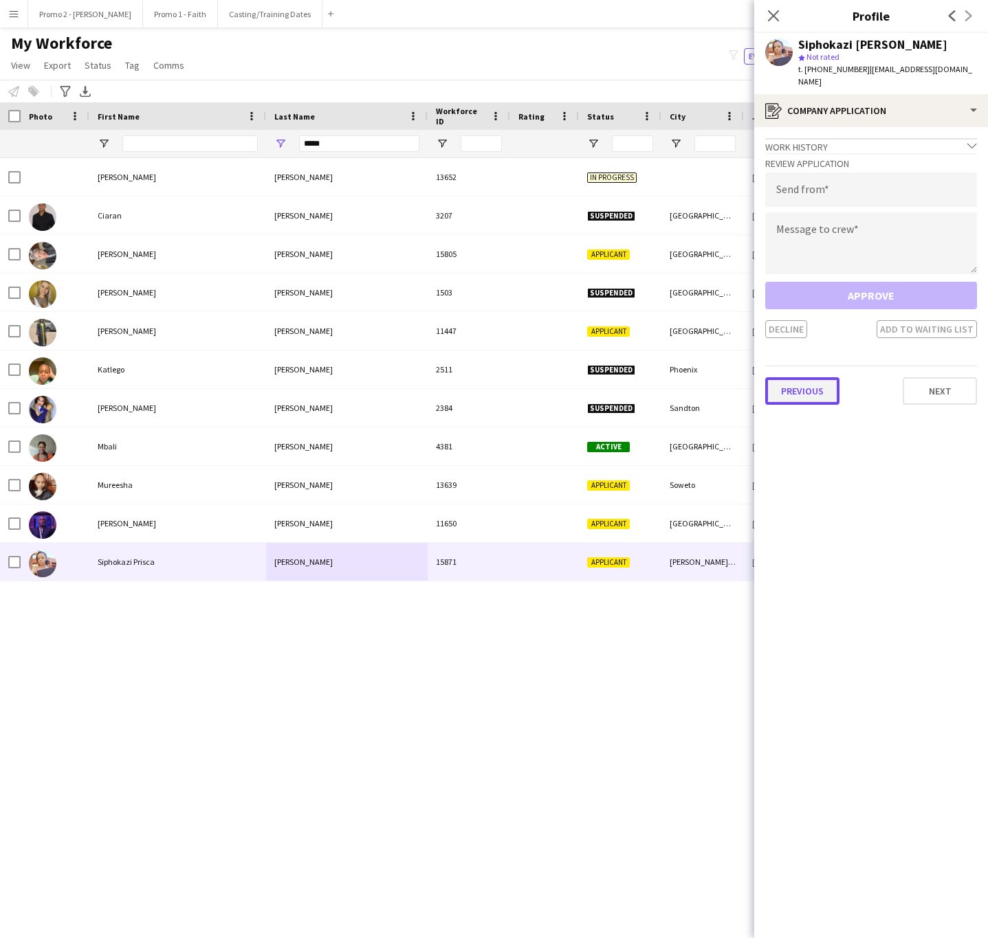
click at [819, 381] on button "Previous" at bounding box center [802, 390] width 74 height 27
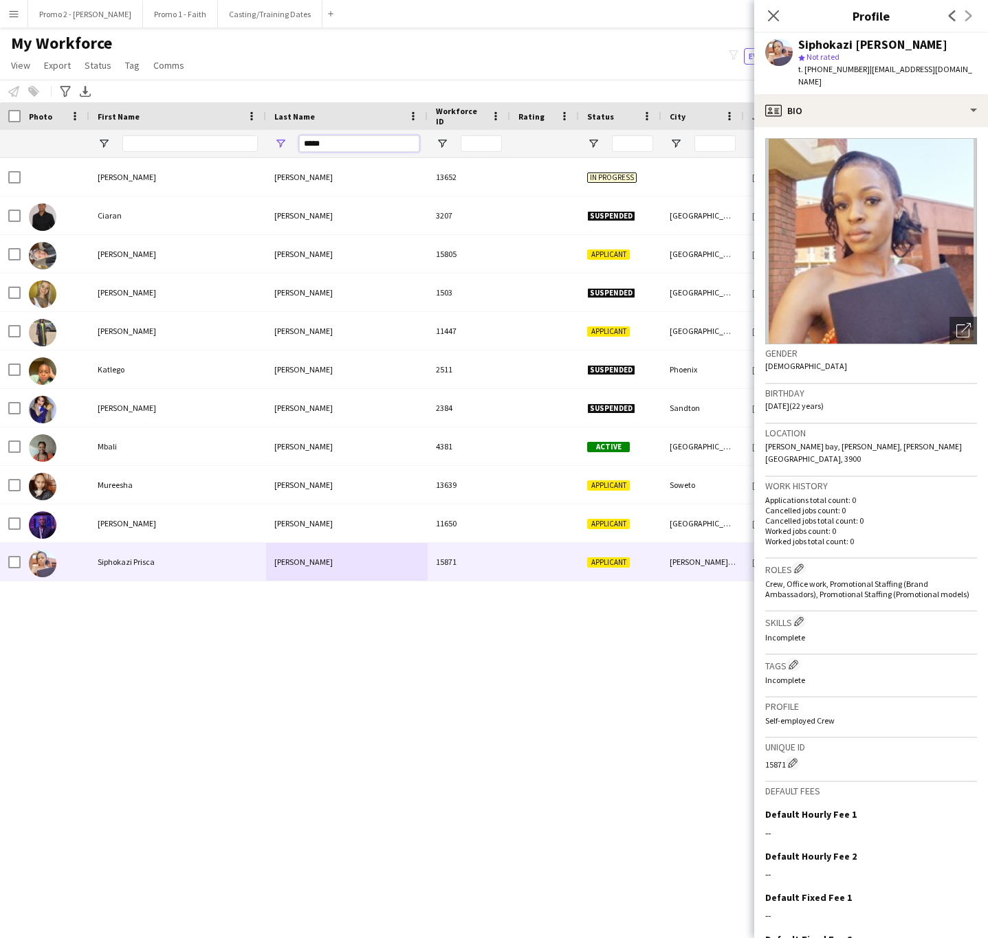
click at [320, 136] on input "*****" at bounding box center [359, 143] width 120 height 16
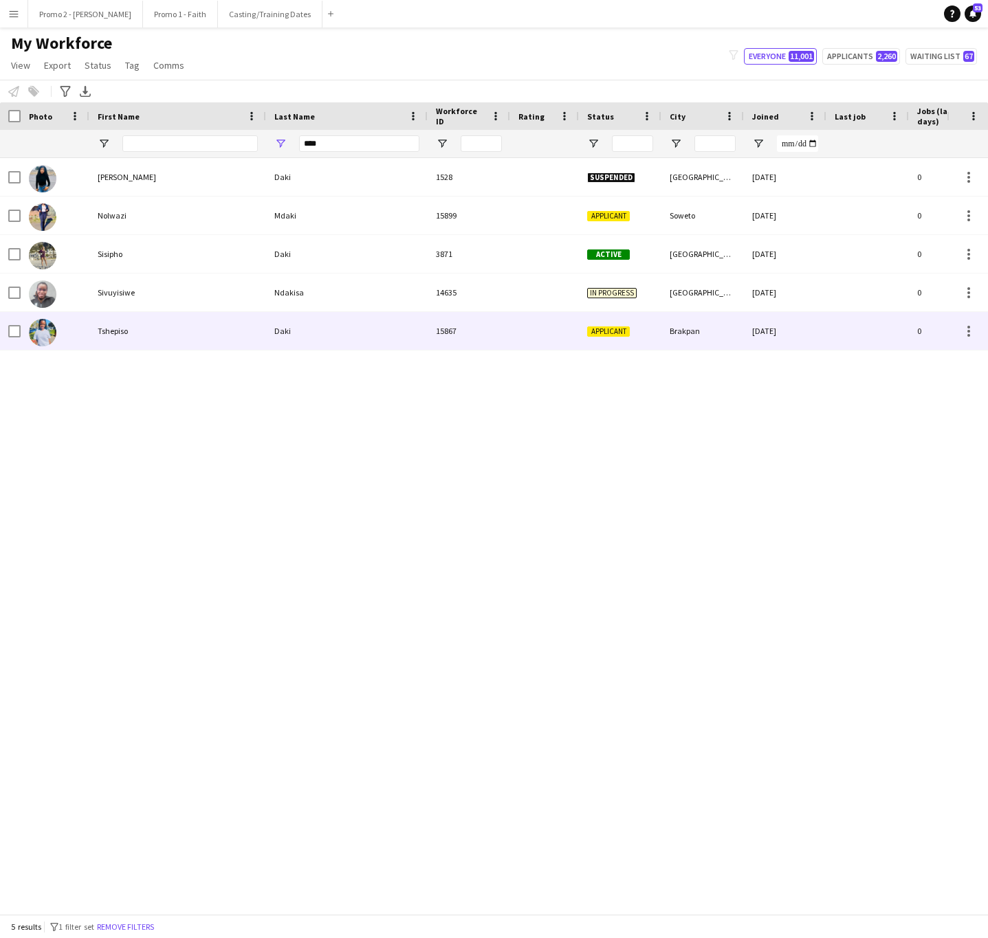
click at [411, 331] on div "Daki" at bounding box center [347, 331] width 162 height 38
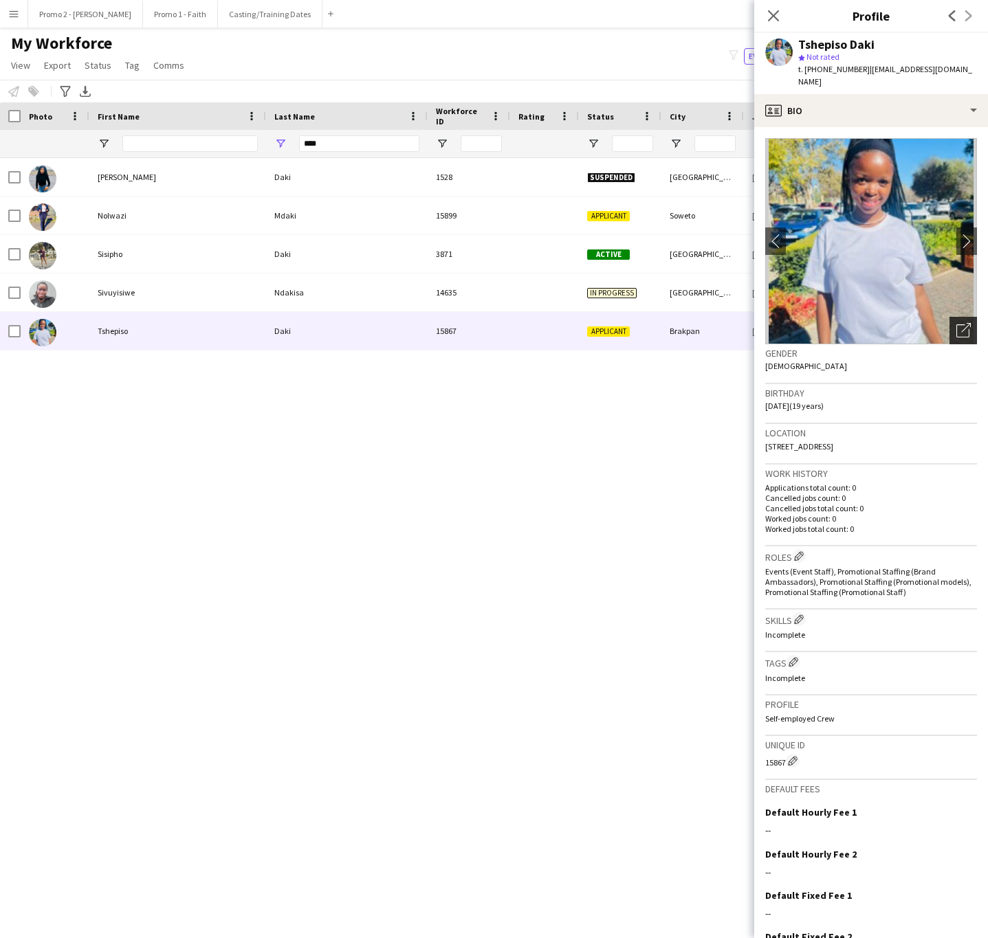
click at [956, 323] on icon "Open photos pop-in" at bounding box center [963, 330] width 14 height 14
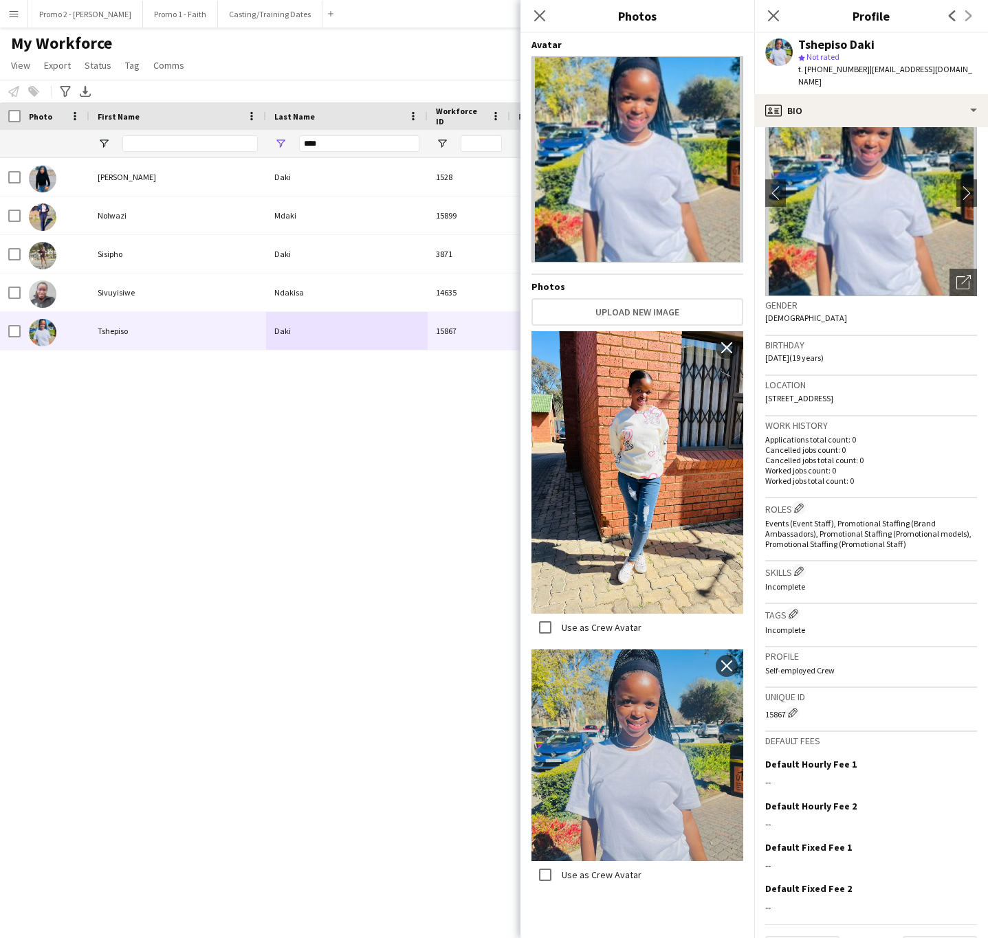
scroll to position [69, 0]
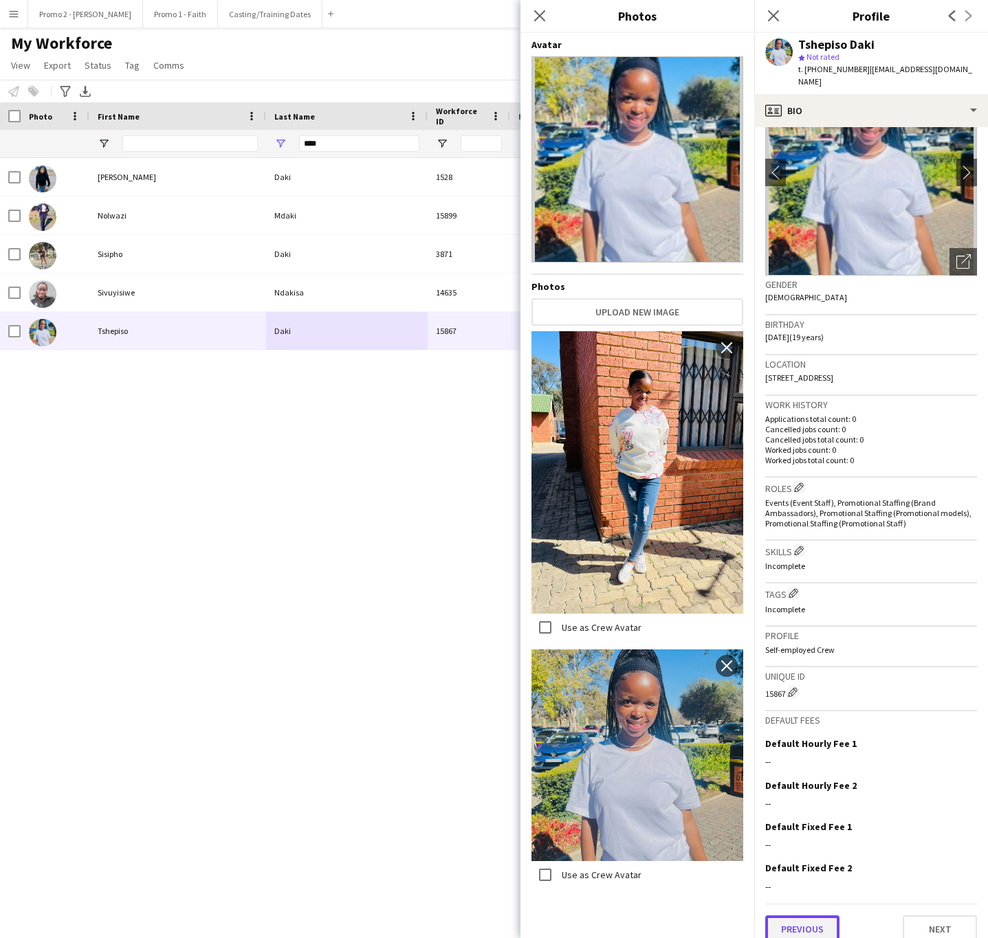
click at [795, 922] on button "Previous" at bounding box center [802, 929] width 74 height 27
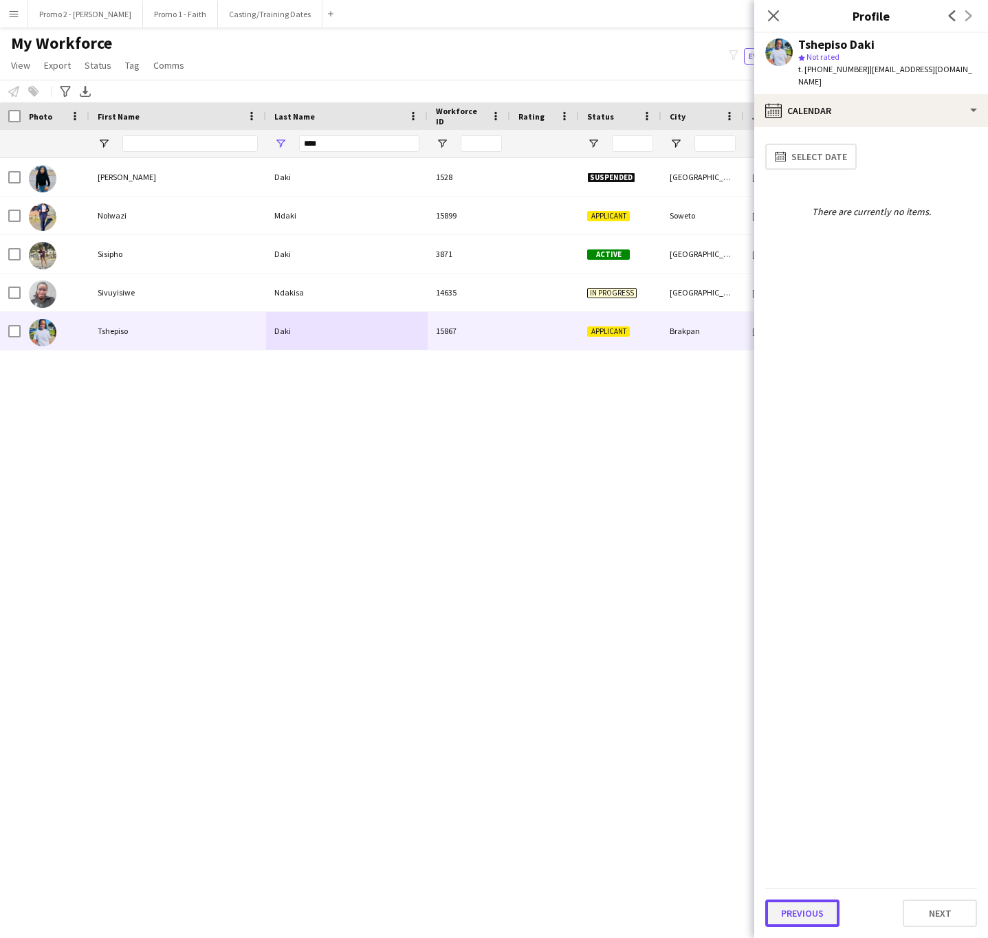
click at [803, 910] on button "Previous" at bounding box center [802, 913] width 74 height 27
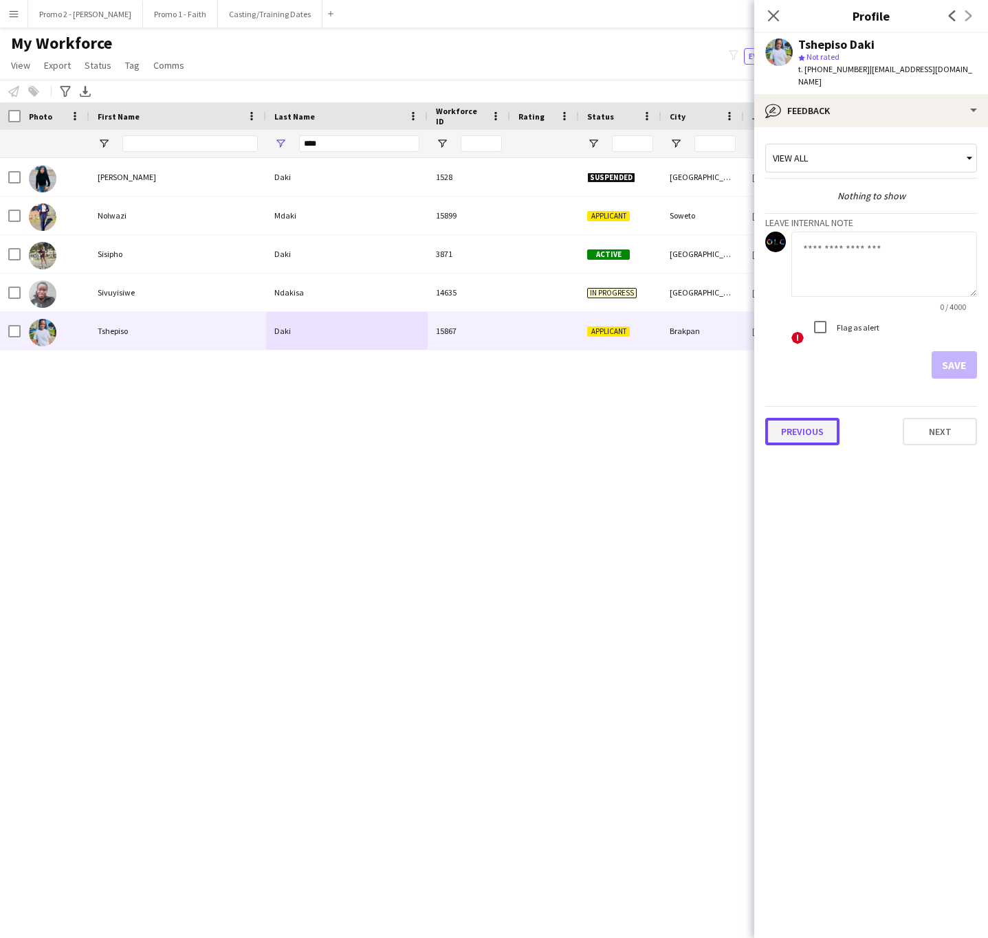
click at [819, 418] on button "Previous" at bounding box center [802, 431] width 74 height 27
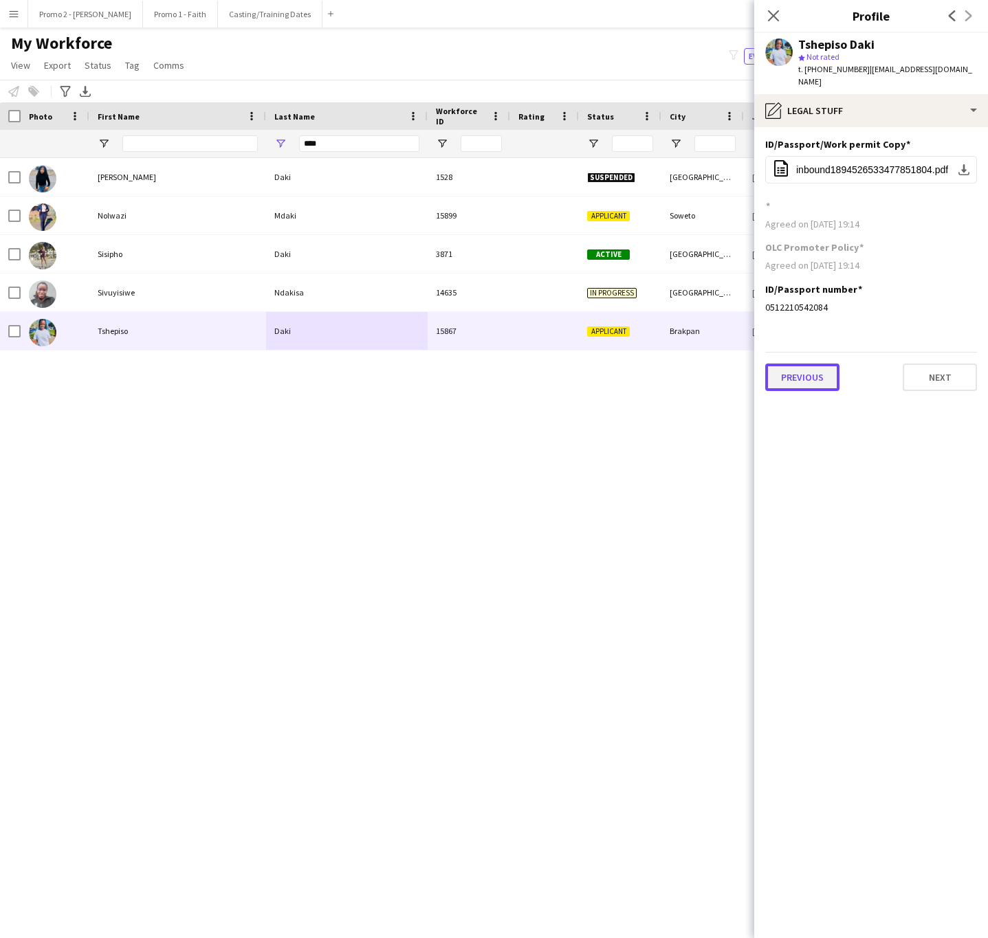
click at [778, 364] on button "Previous" at bounding box center [802, 377] width 74 height 27
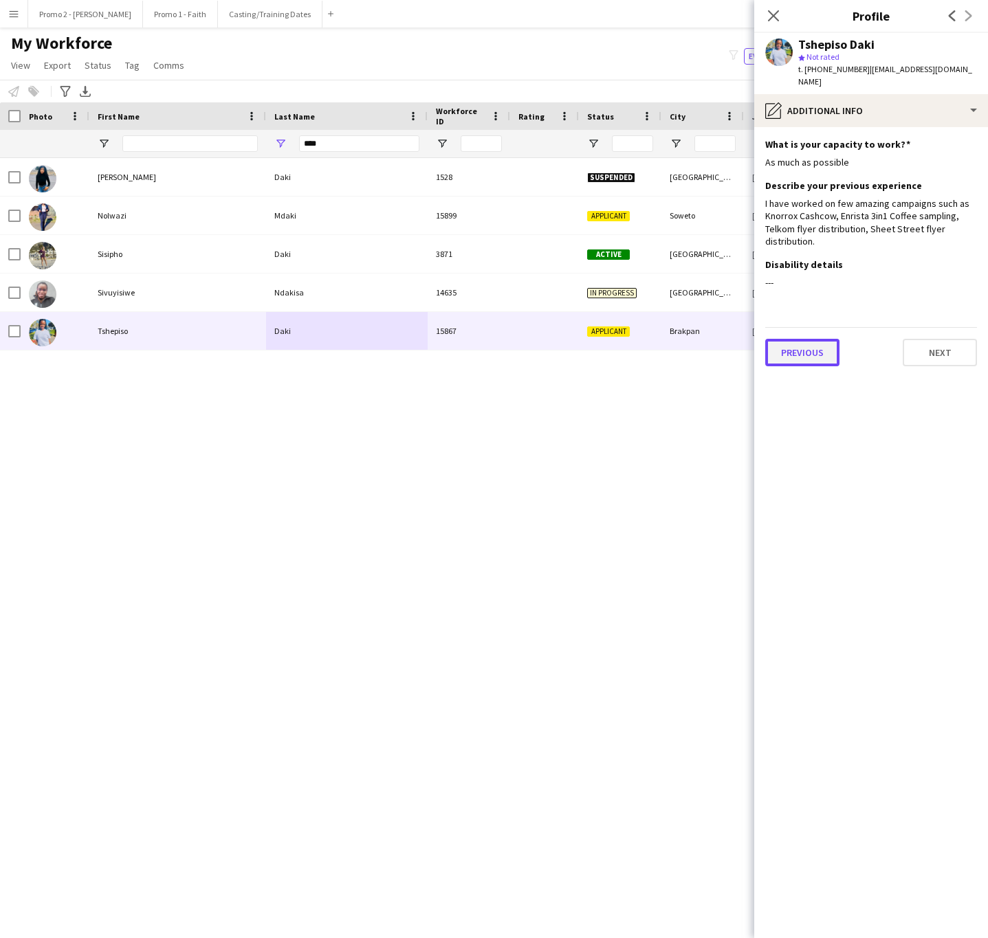
click at [805, 353] on button "Previous" at bounding box center [802, 352] width 74 height 27
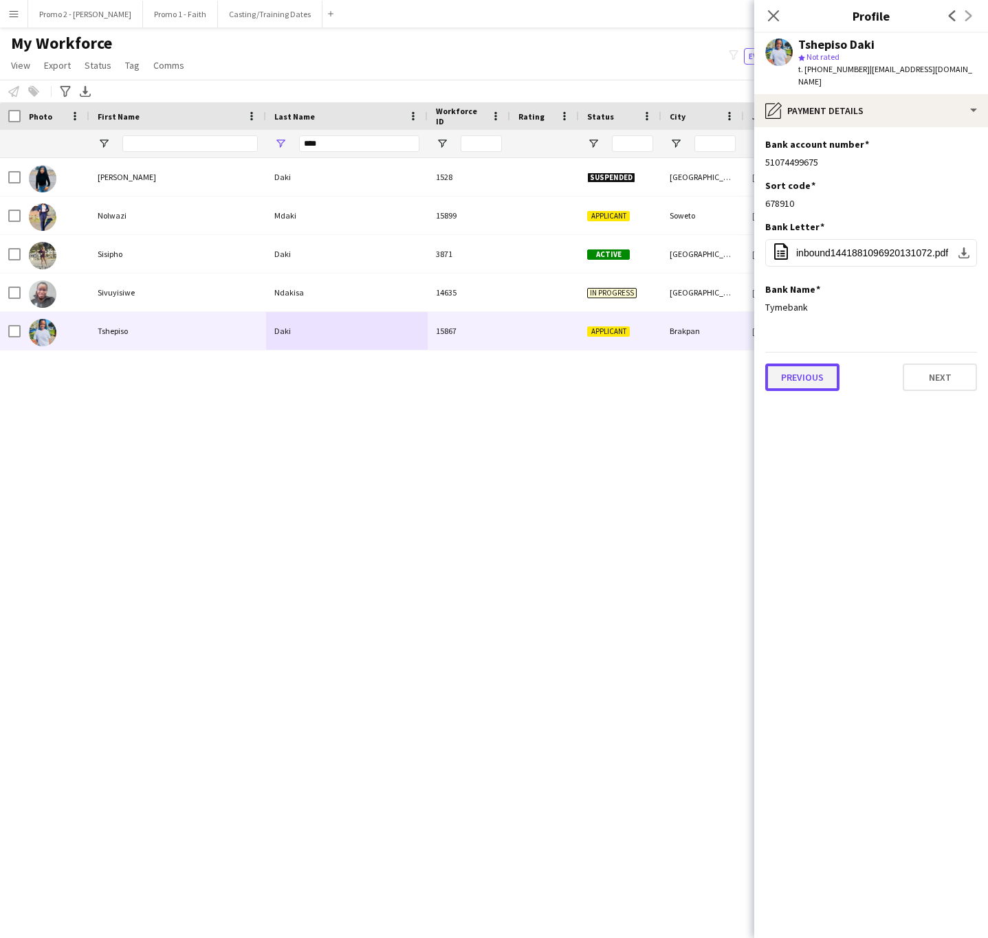
click at [799, 364] on button "Previous" at bounding box center [802, 377] width 74 height 27
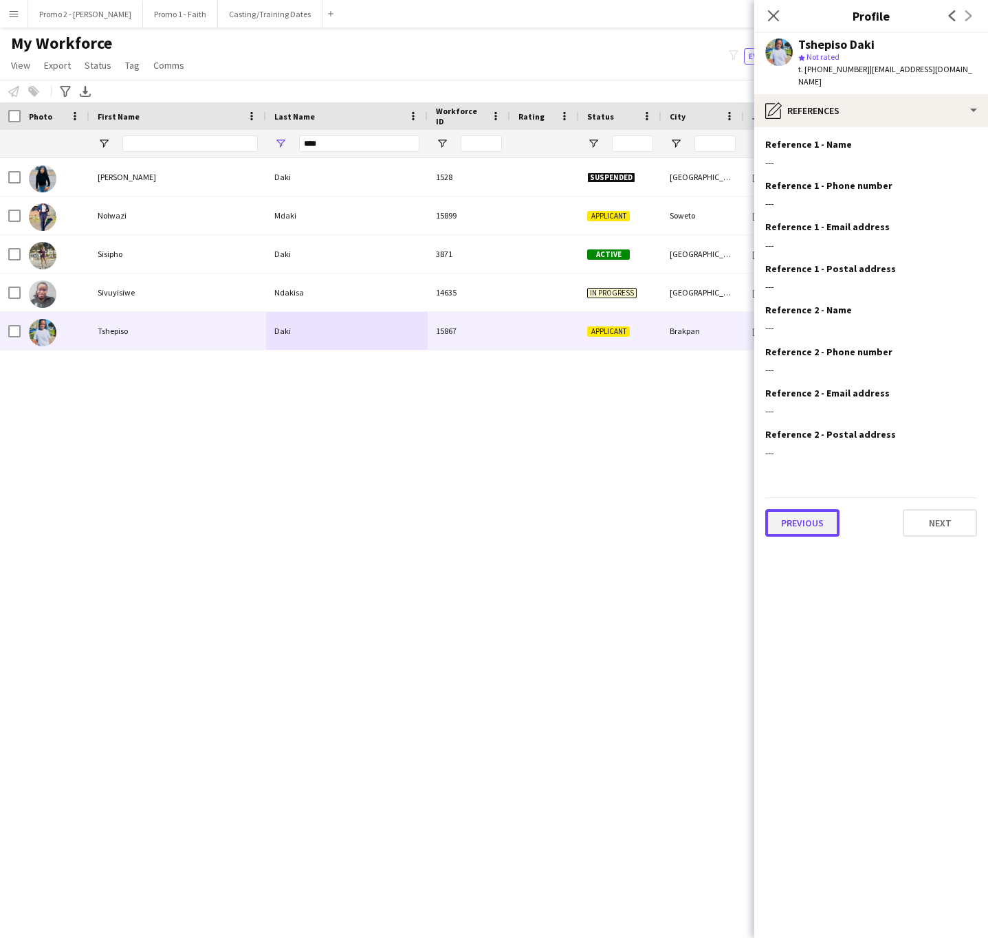
click at [819, 509] on button "Previous" at bounding box center [802, 522] width 74 height 27
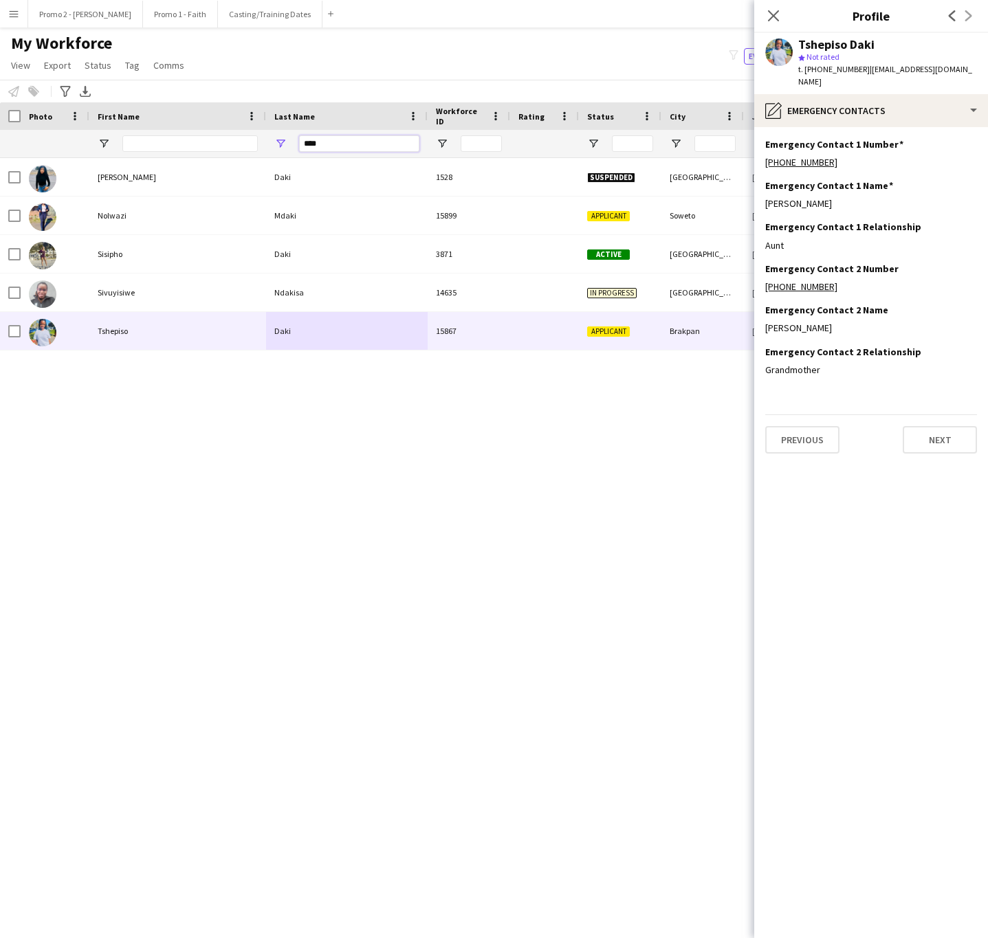
click at [346, 143] on input "****" at bounding box center [359, 143] width 120 height 16
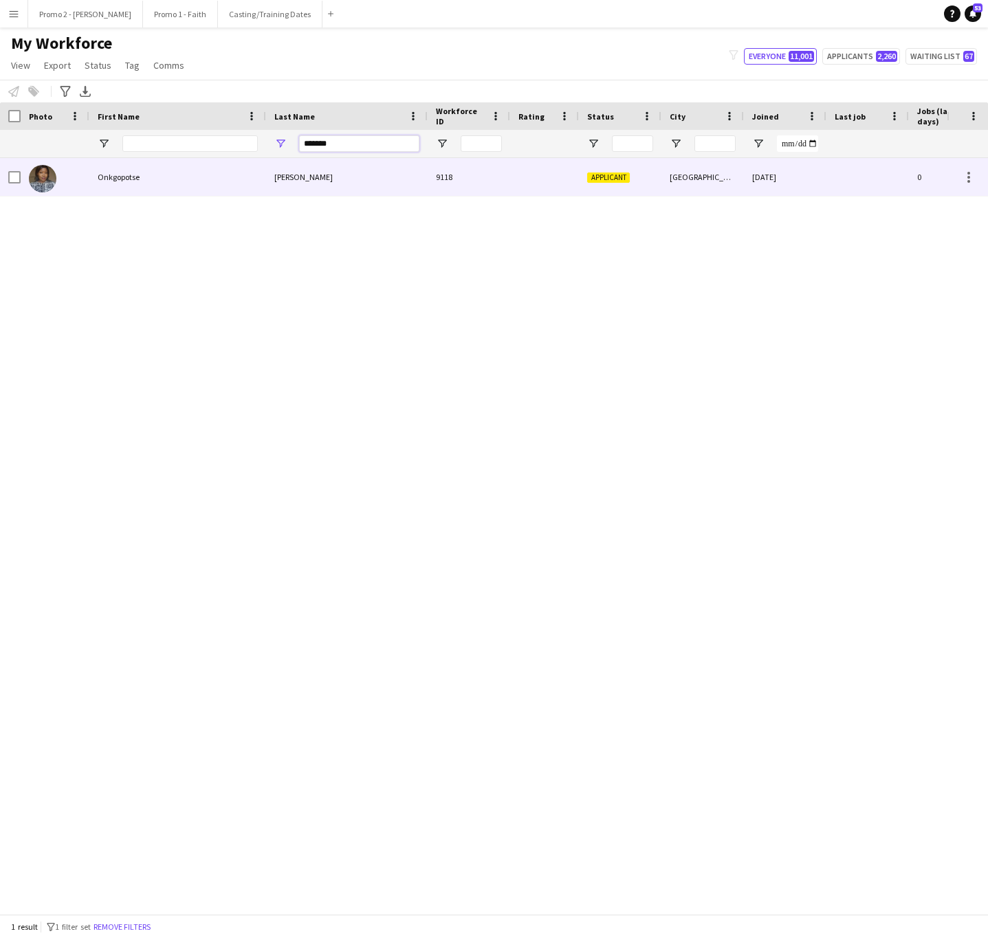
type input "*******"
click at [346, 168] on div "Monnane" at bounding box center [347, 177] width 162 height 38
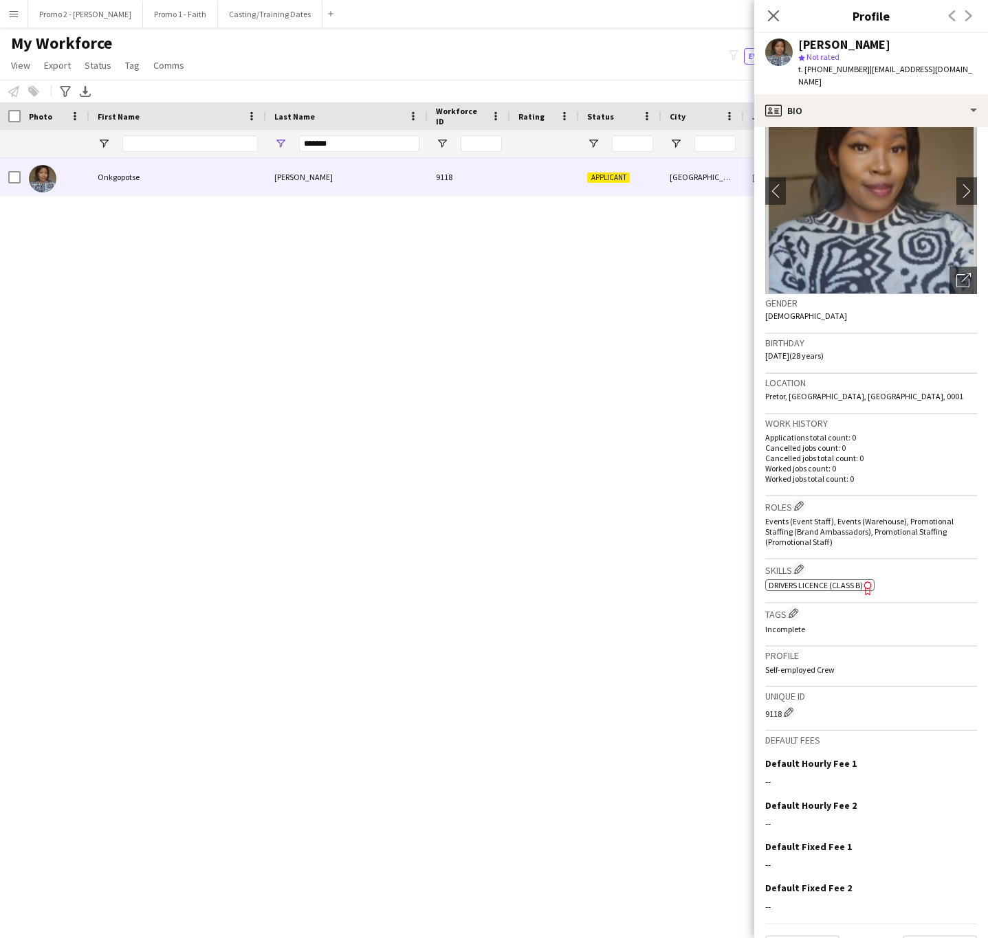
scroll to position [71, 0]
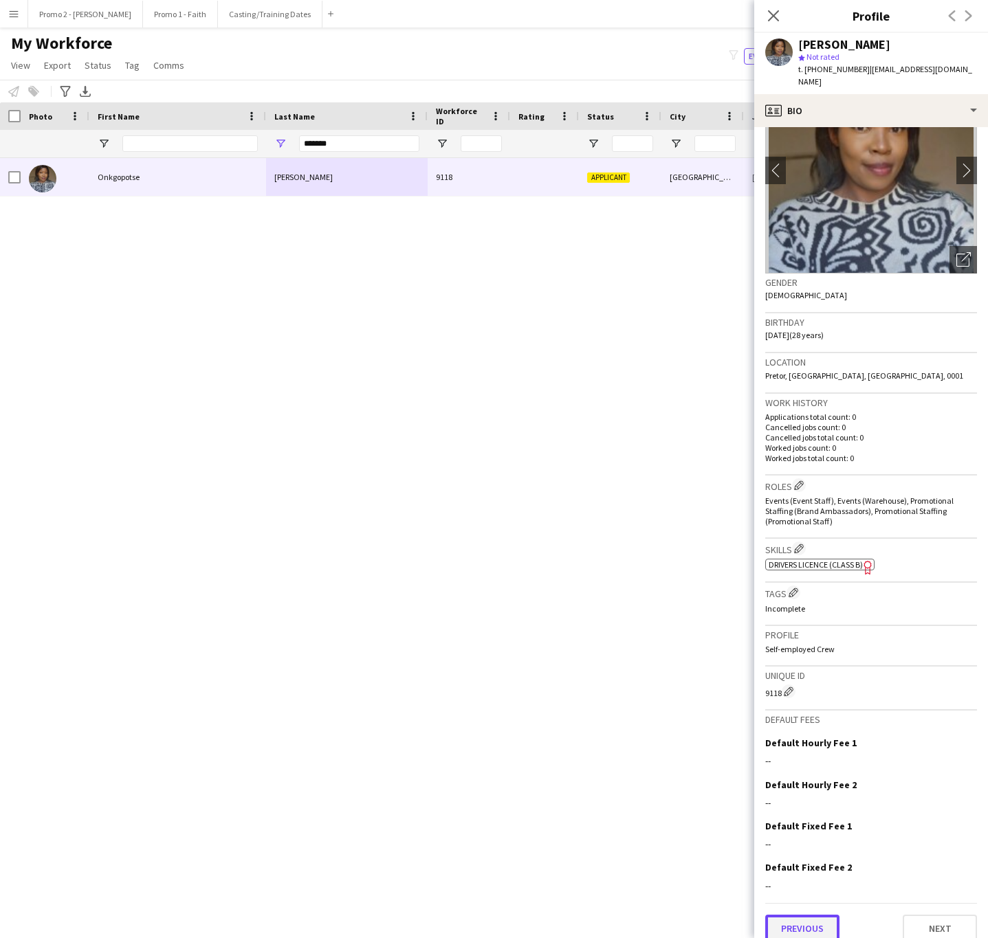
click at [826, 915] on button "Previous" at bounding box center [802, 928] width 74 height 27
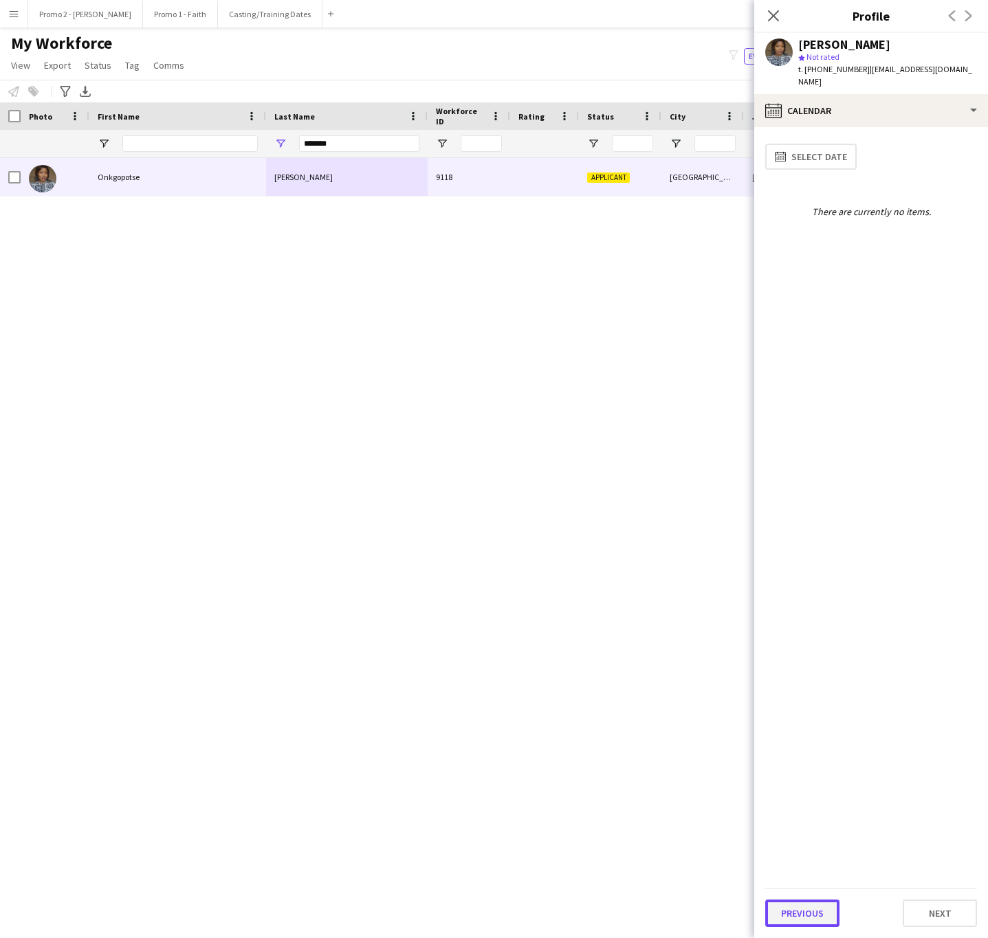
click at [807, 916] on button "Previous" at bounding box center [802, 913] width 74 height 27
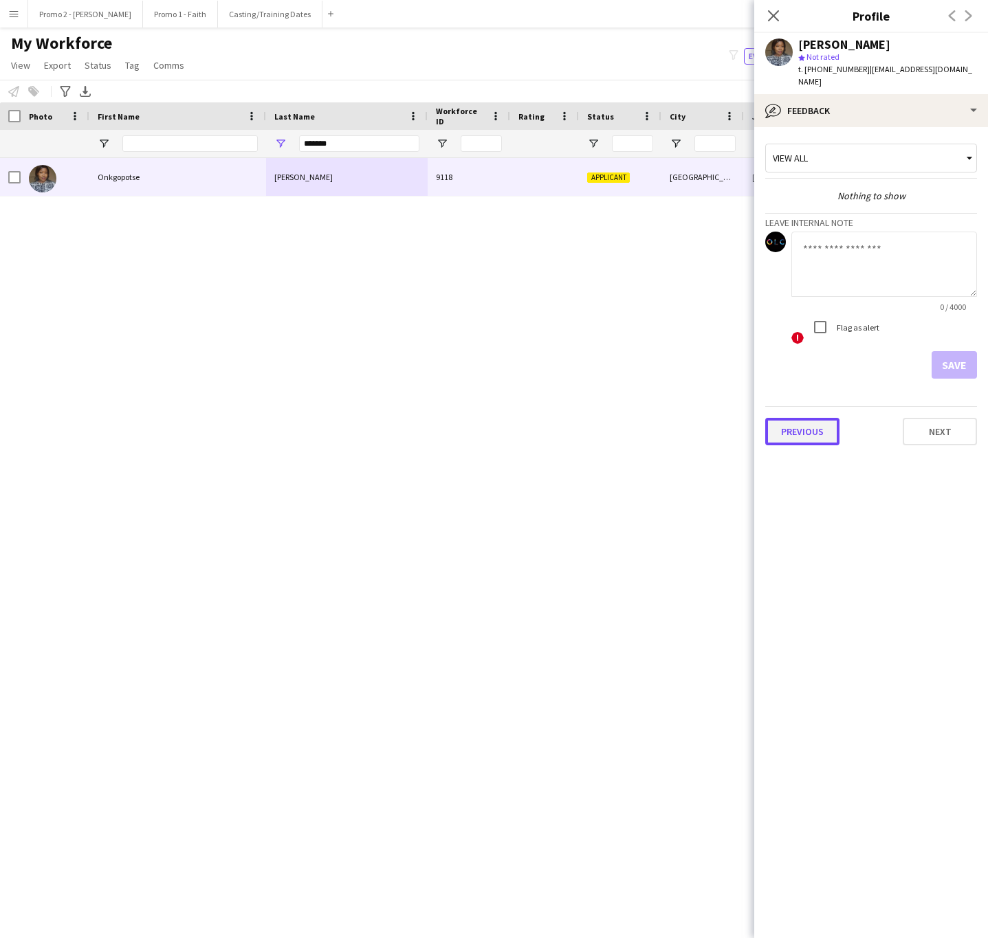
click at [810, 418] on button "Previous" at bounding box center [802, 431] width 74 height 27
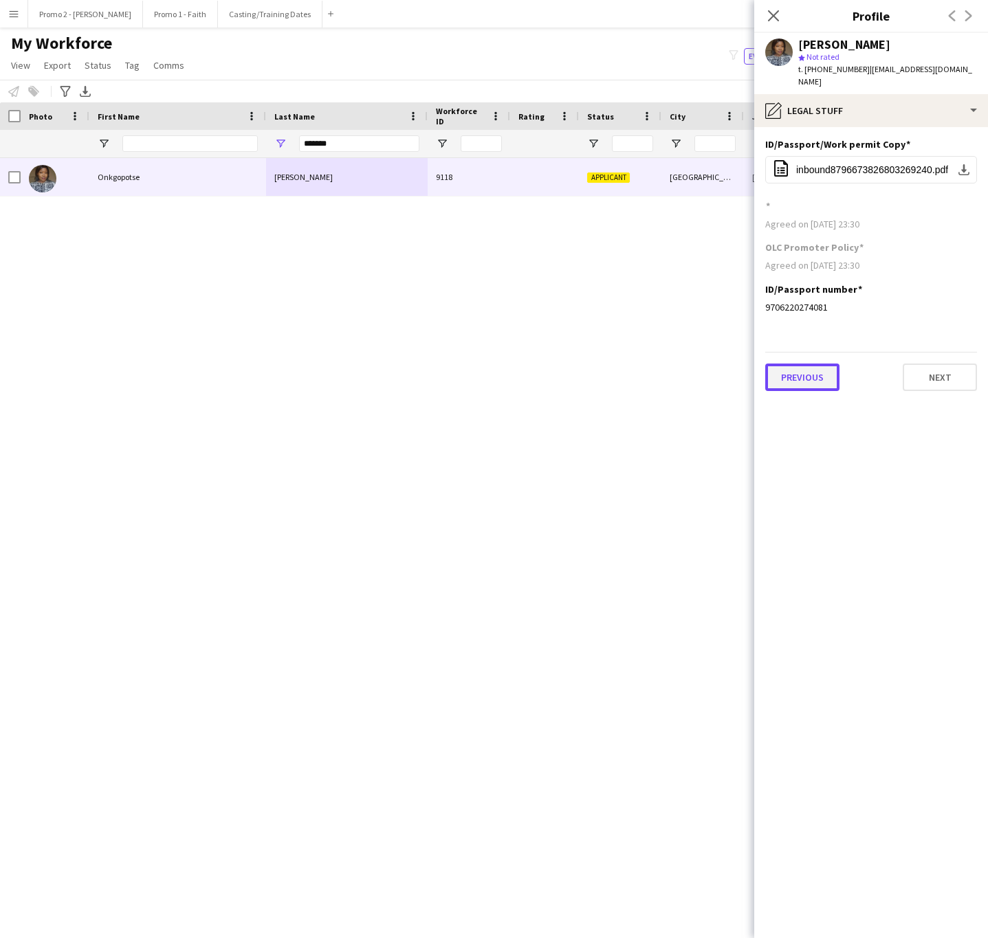
click at [794, 374] on button "Previous" at bounding box center [802, 377] width 74 height 27
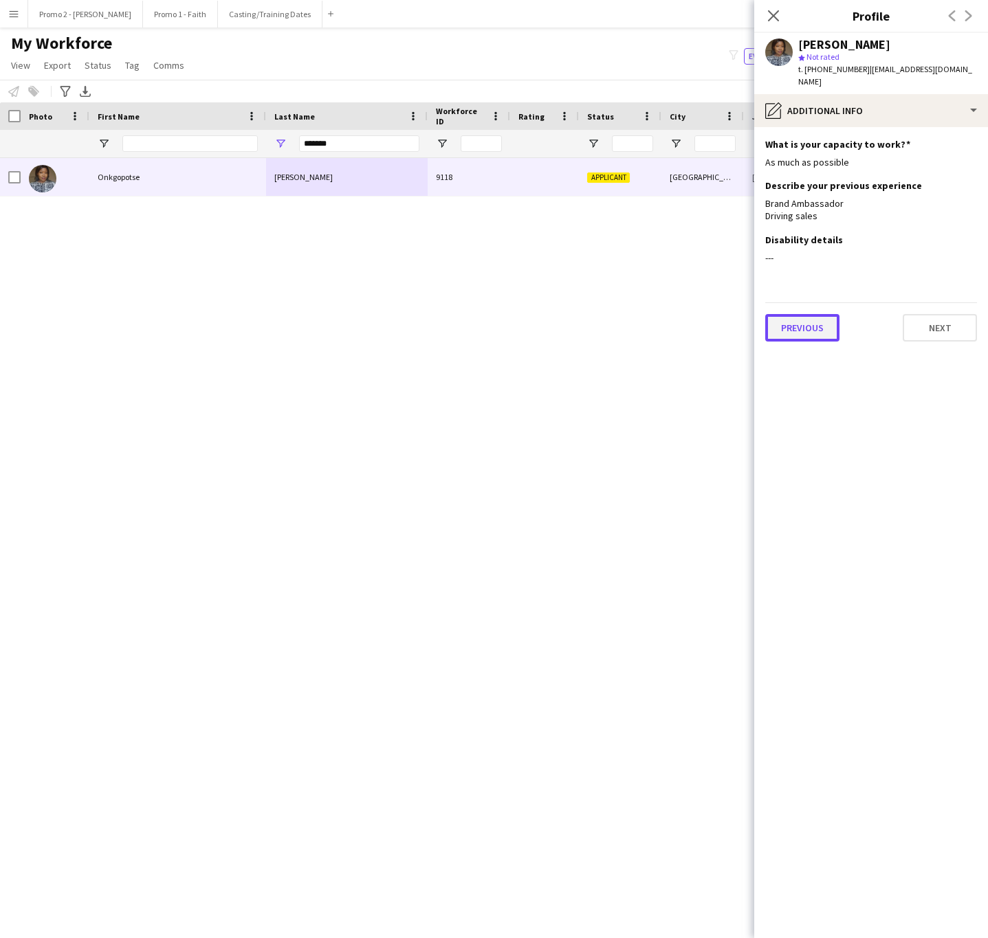
click at [782, 314] on button "Previous" at bounding box center [802, 327] width 74 height 27
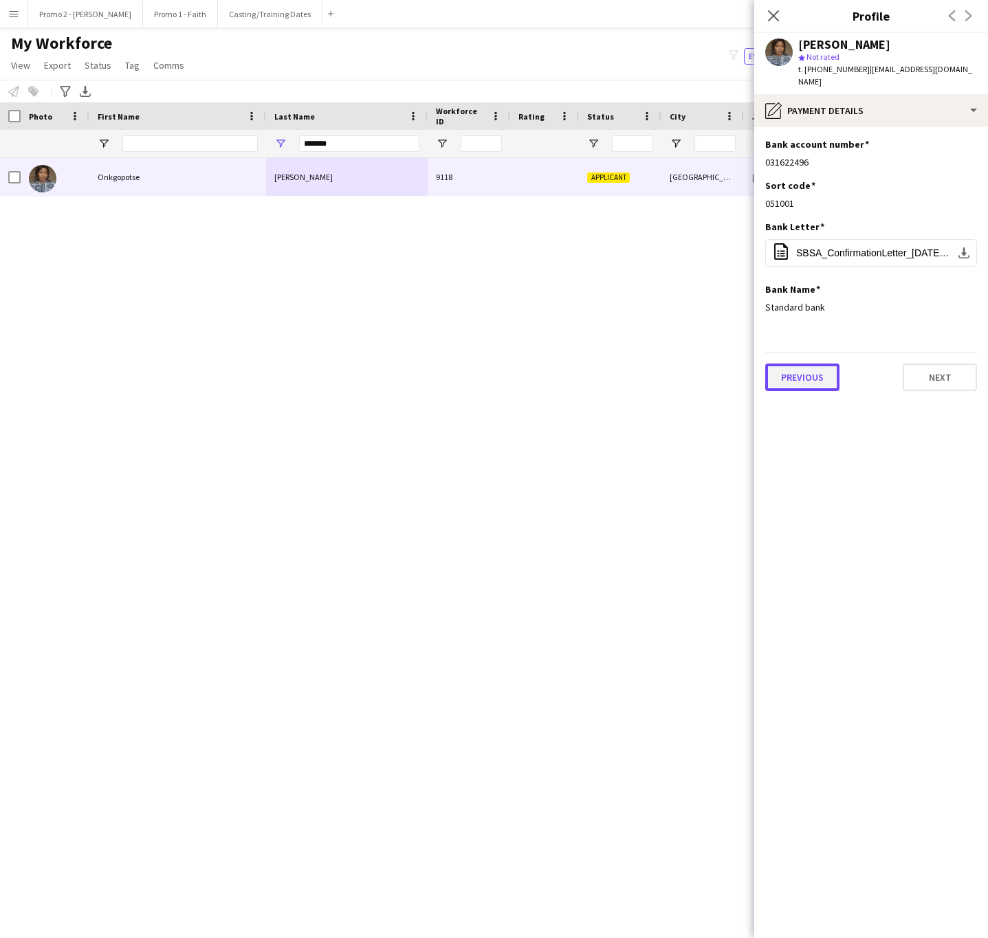
click at [796, 364] on button "Previous" at bounding box center [802, 377] width 74 height 27
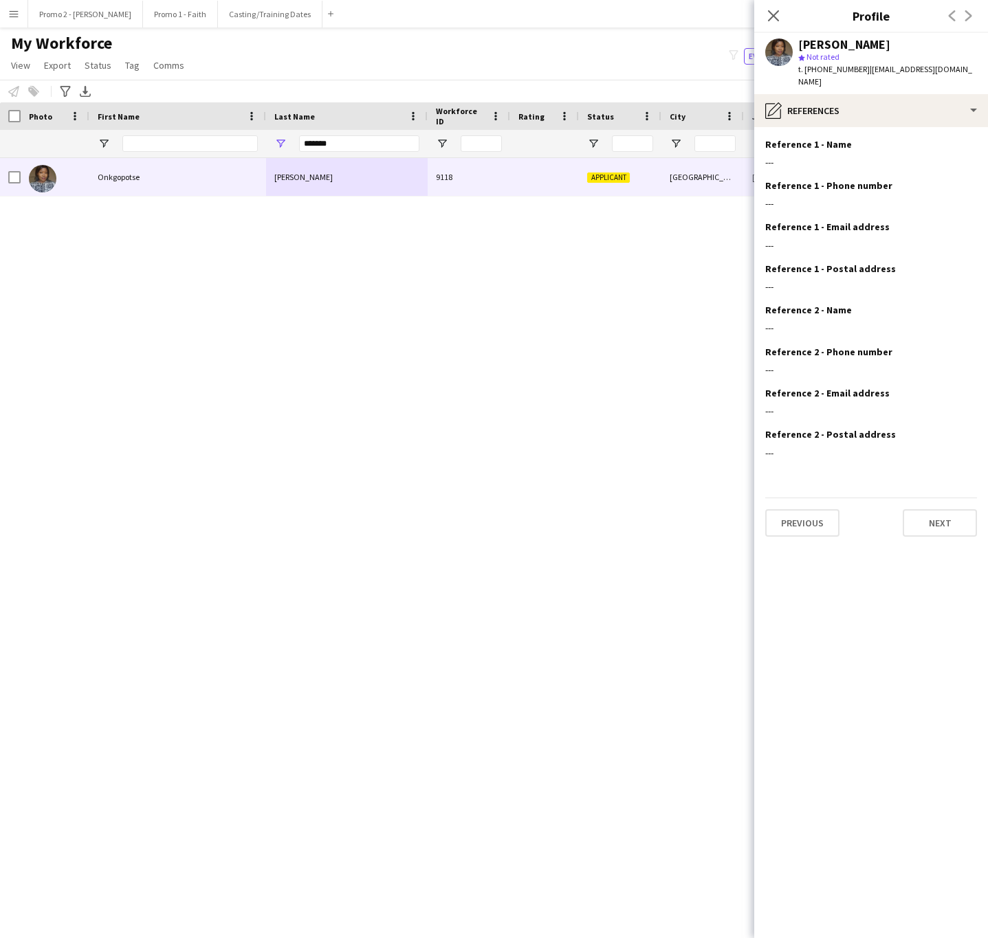
click at [807, 526] on app-section-data-types "Reference 1 - Name Edit this field --- Reference 1 - Phone number Edit this fie…" at bounding box center [871, 532] width 234 height 811
click at [804, 510] on button "Previous" at bounding box center [802, 522] width 74 height 27
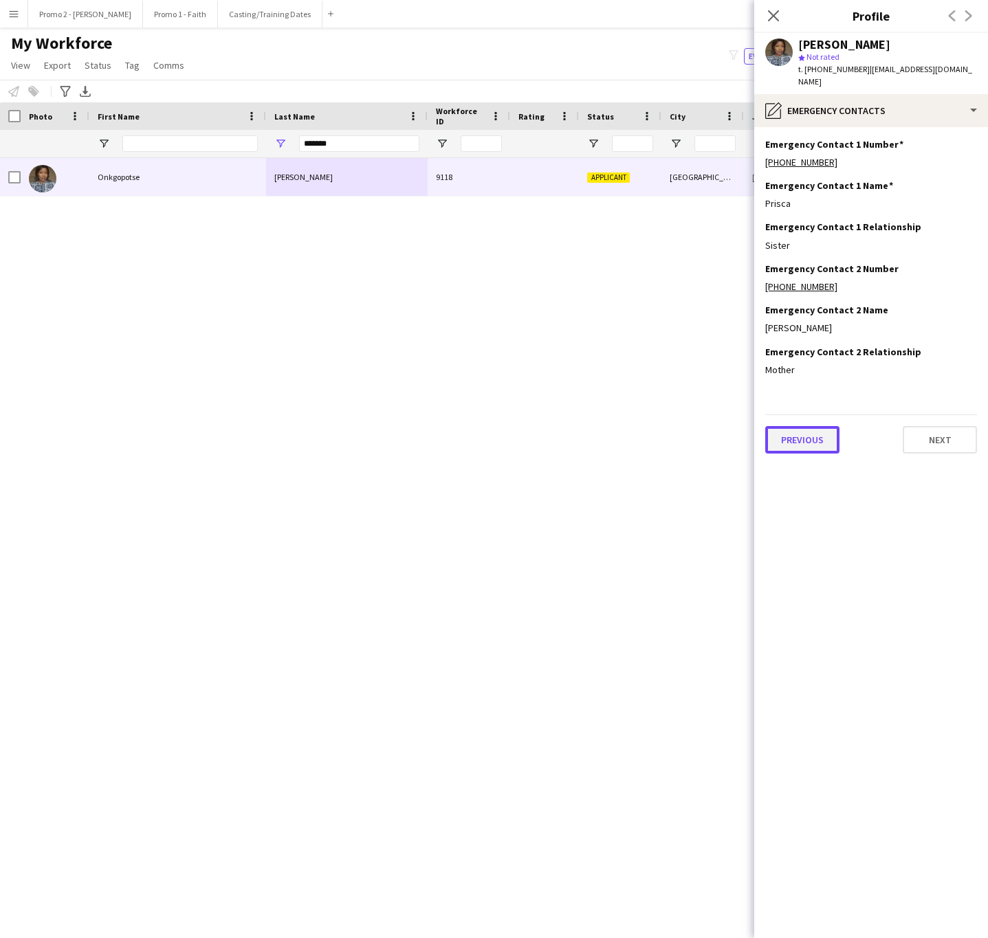
click at [812, 426] on button "Previous" at bounding box center [802, 439] width 74 height 27
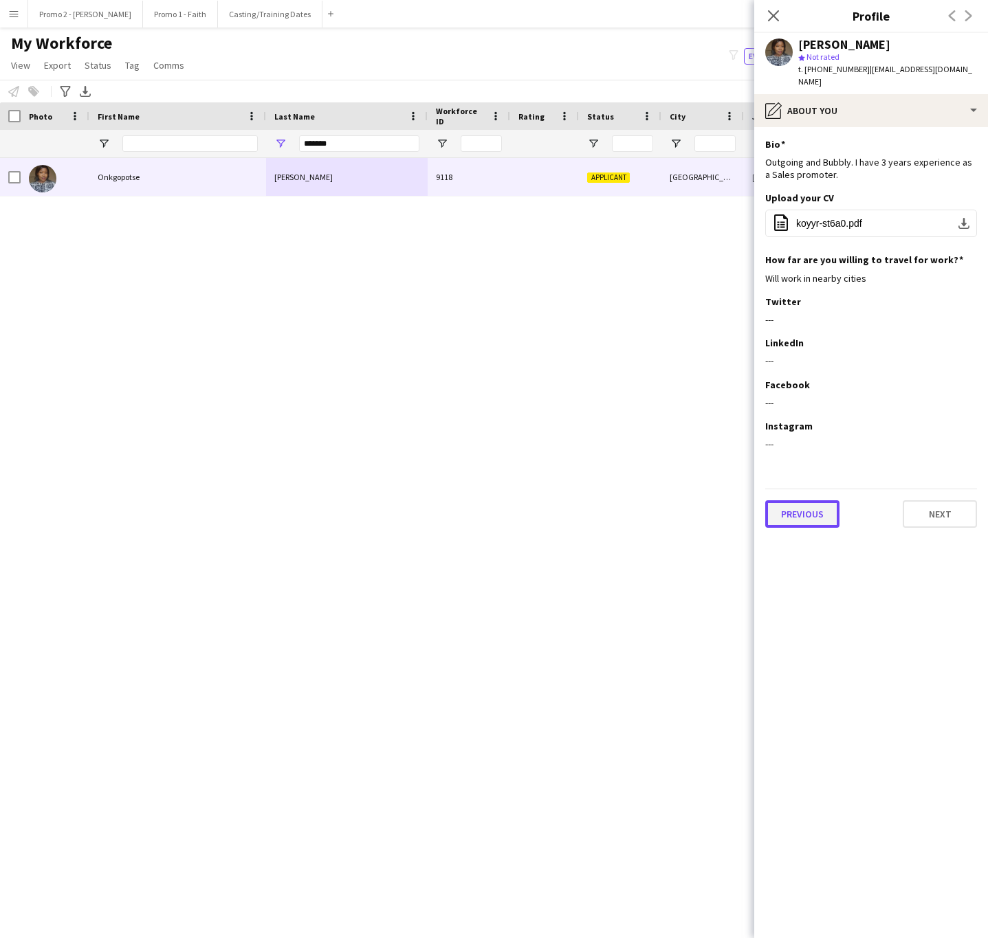
click at [815, 500] on button "Previous" at bounding box center [802, 513] width 74 height 27
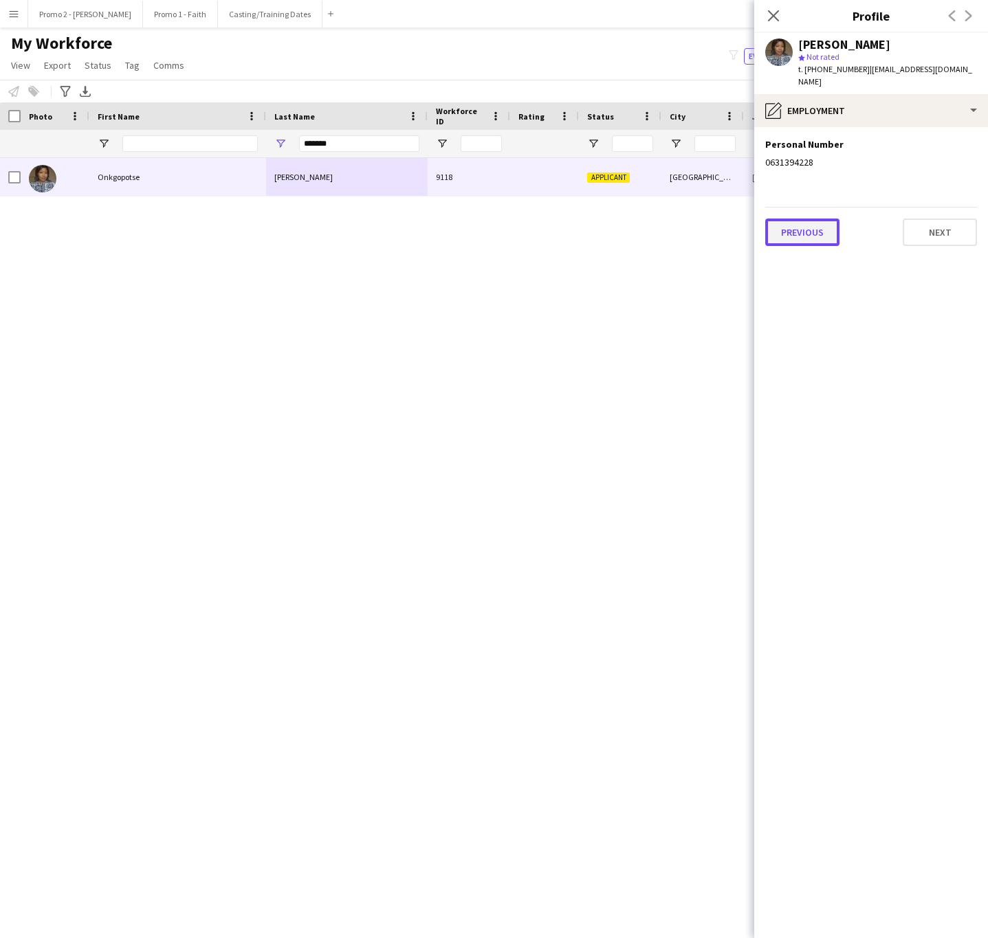
click at [817, 225] on button "Previous" at bounding box center [802, 232] width 74 height 27
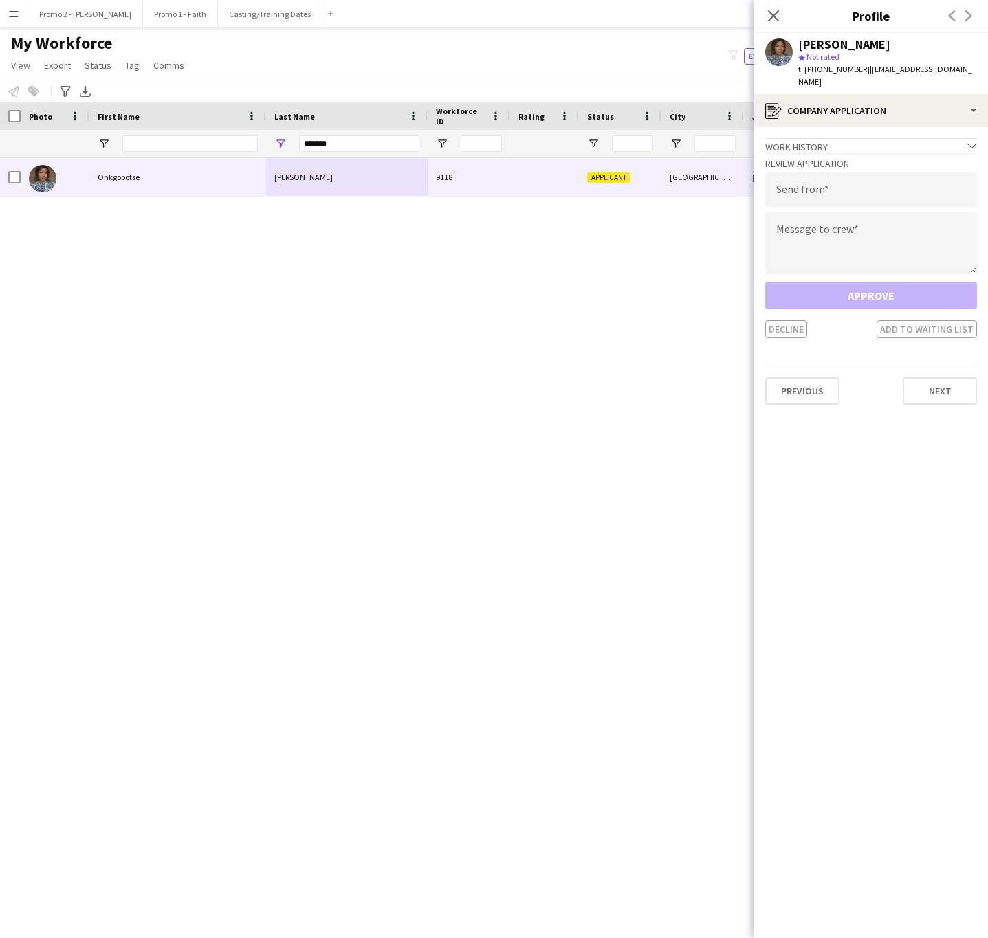
drag, startPoint x: 968, startPoint y: 72, endPoint x: 860, endPoint y: 75, distance: 107.9
click at [860, 75] on div "t. +27631394228 | onkgopotselesedi22@gmail.com" at bounding box center [887, 75] width 179 height 25
type input "**********"
click at [831, 217] on textarea at bounding box center [871, 243] width 212 height 62
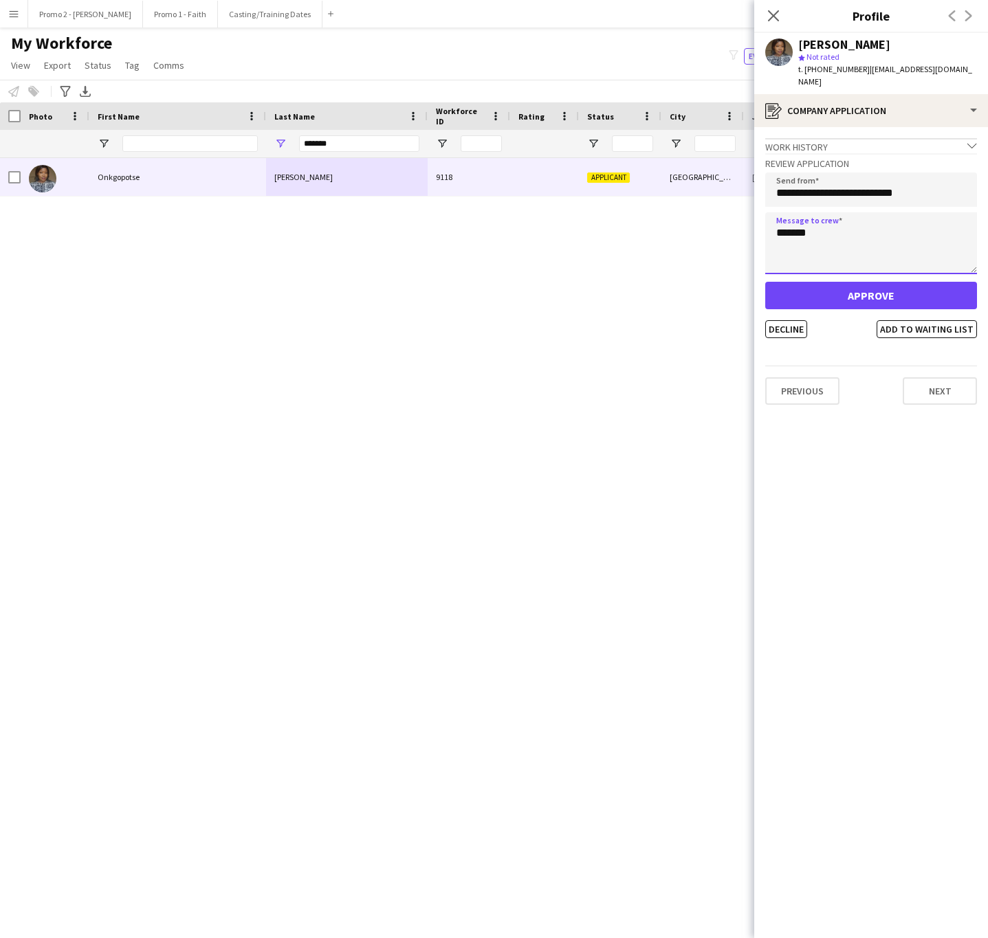
click at [804, 219] on textarea "*******" at bounding box center [871, 243] width 212 height 62
click at [838, 225] on textarea "*******" at bounding box center [871, 243] width 212 height 62
type textarea "*********"
click at [828, 282] on button "Approve" at bounding box center [871, 295] width 212 height 27
